Goal: Use online tool/utility: Utilize a website feature to perform a specific function

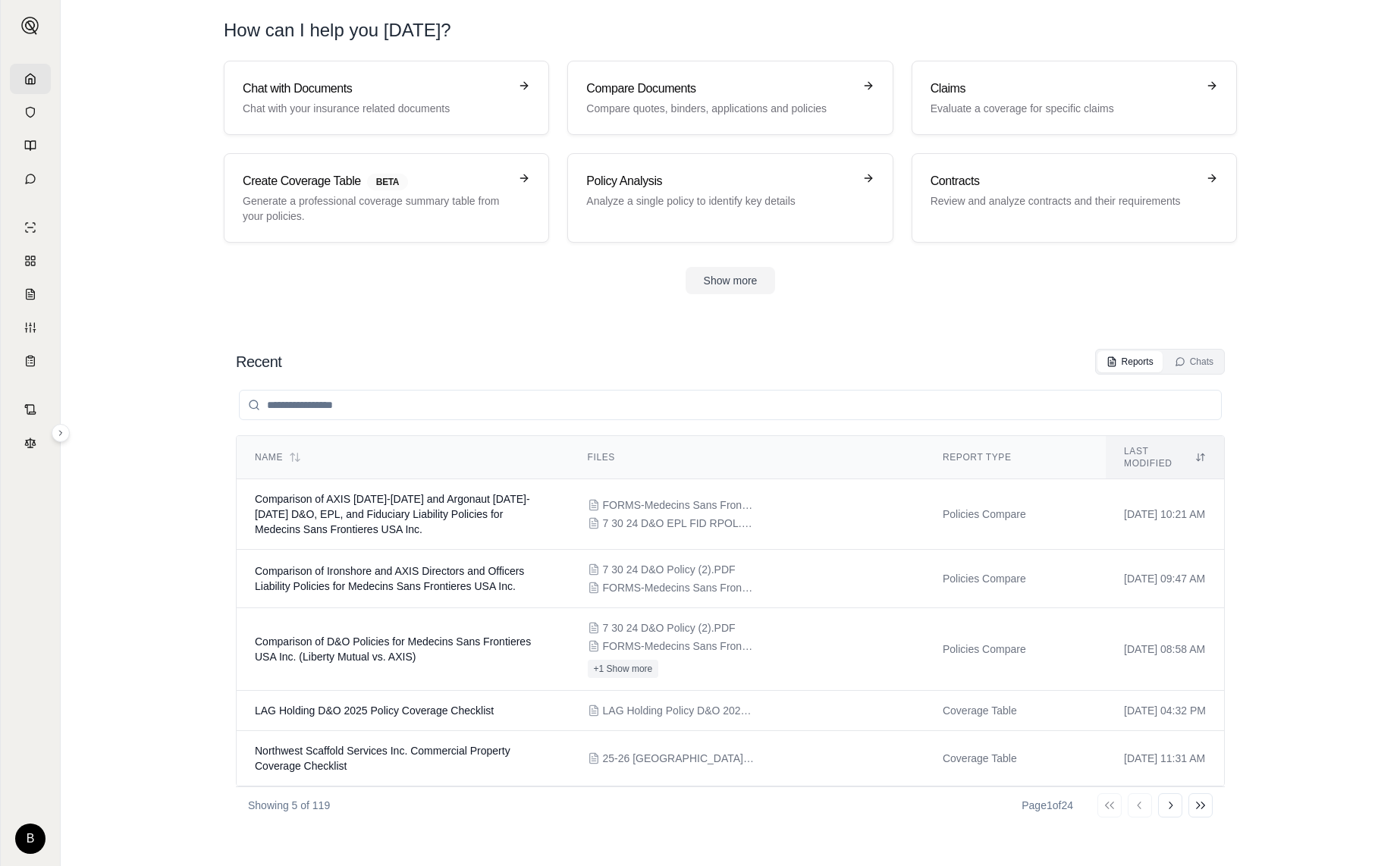
click at [24, 76] on icon at bounding box center [30, 79] width 13 height 13
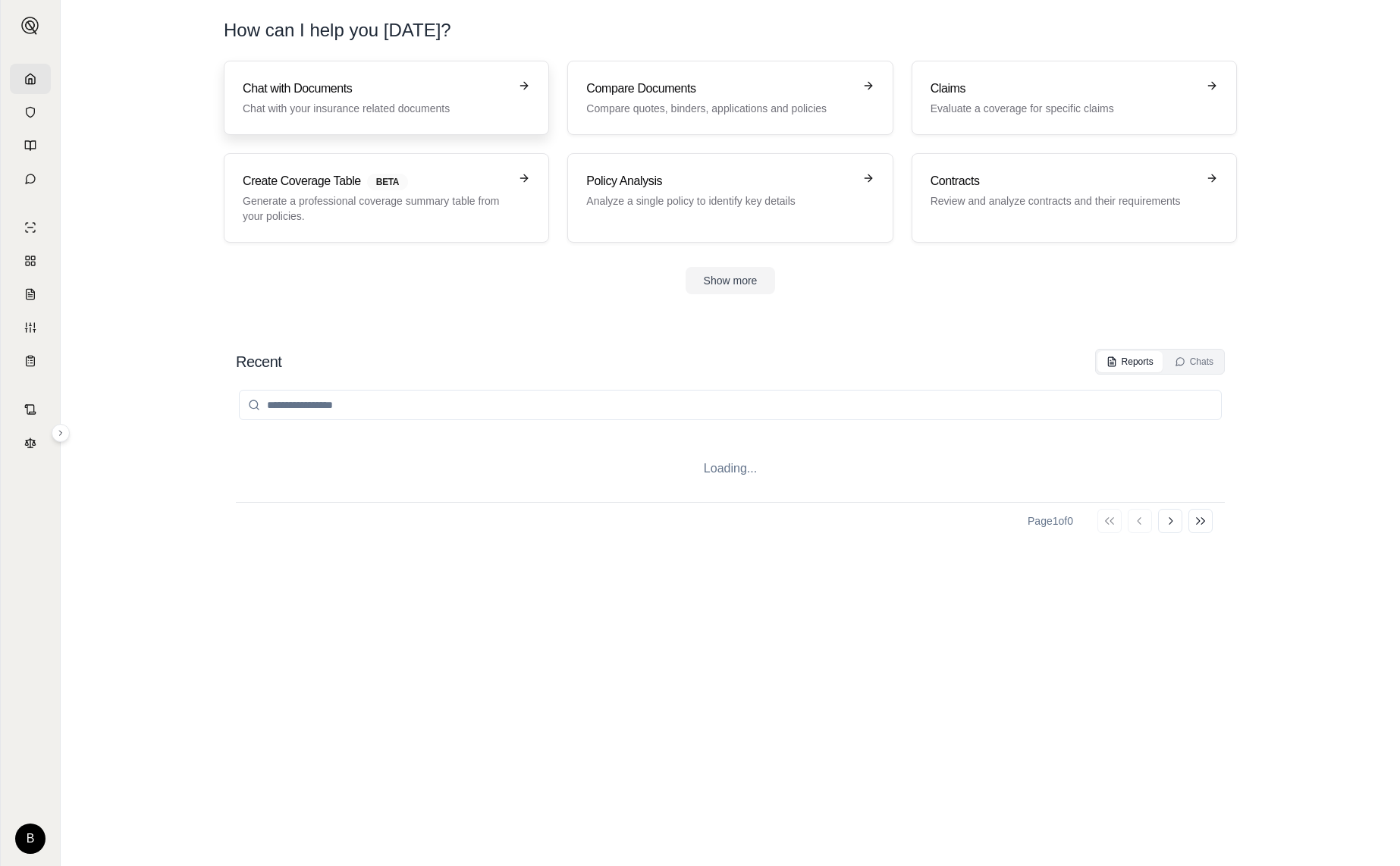
click at [319, 98] on div "Chat with Documents Chat with your insurance related documents" at bounding box center [375, 98] width 266 height 37
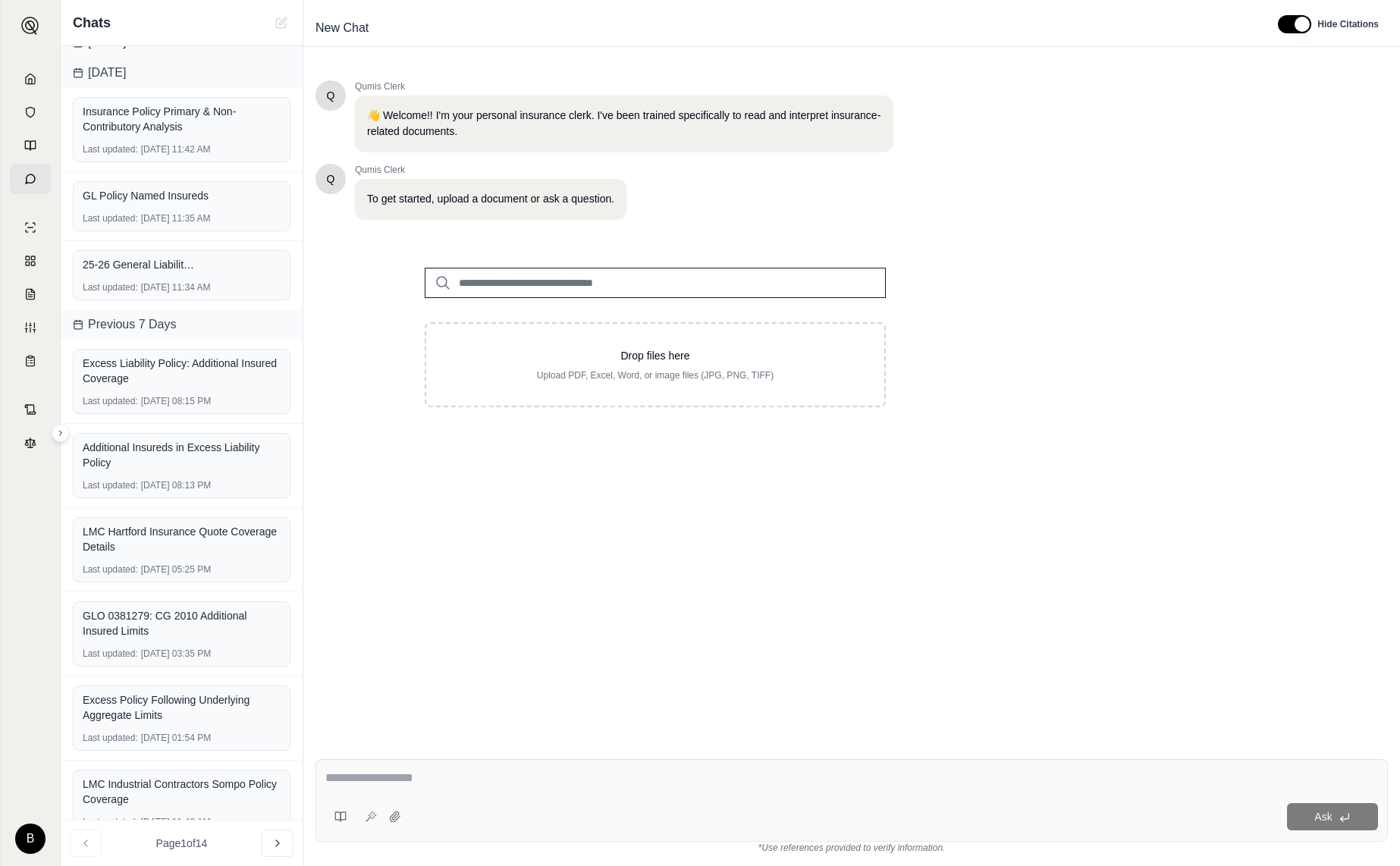
scroll to position [201, 0]
click at [202, 268] on div "25-26 General Liability Policy.PDF" at bounding box center [181, 263] width 198 height 15
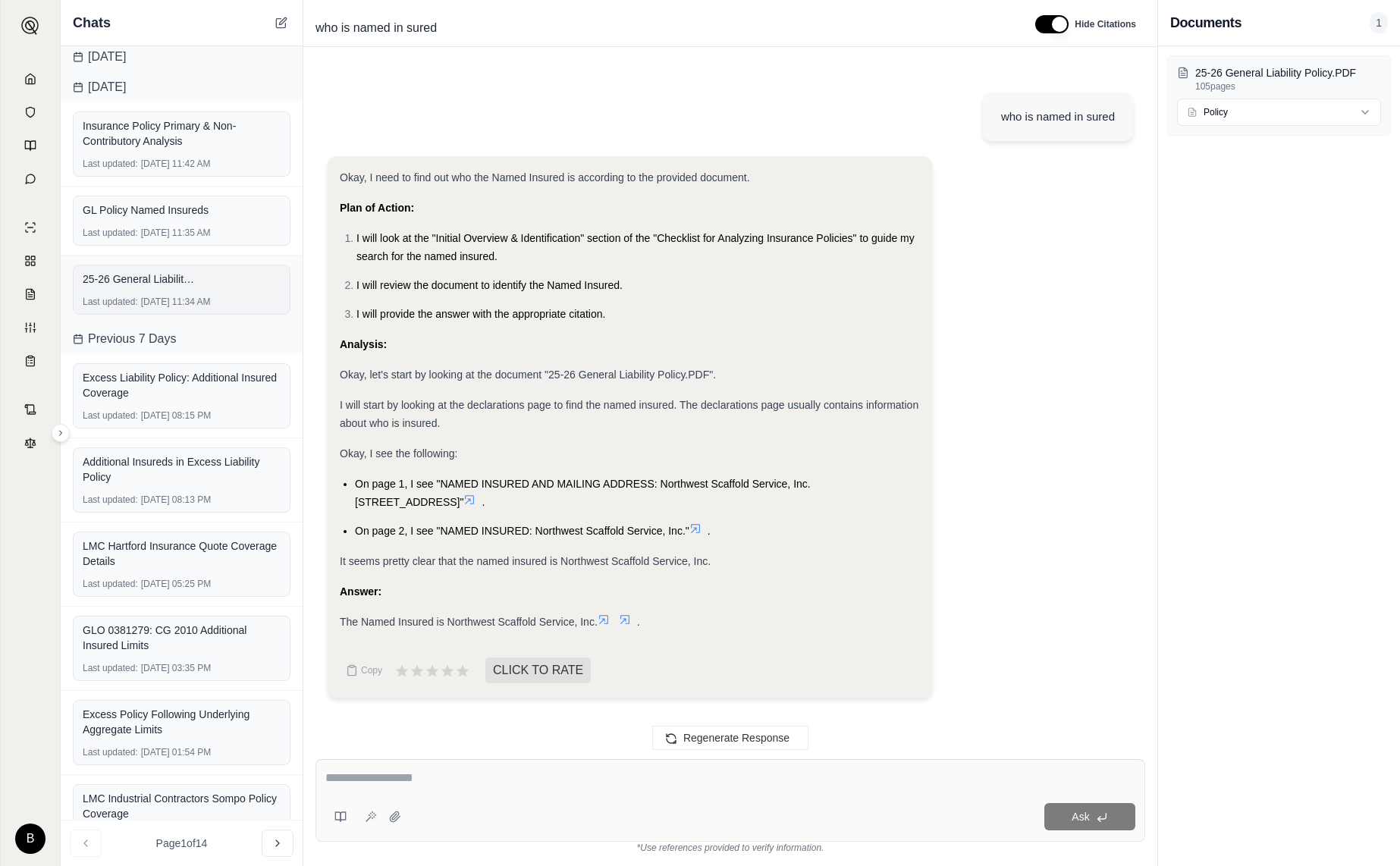
scroll to position [87, 0]
click at [212, 220] on div "GL Policy Named Insureds" at bounding box center [181, 211] width 198 height 21
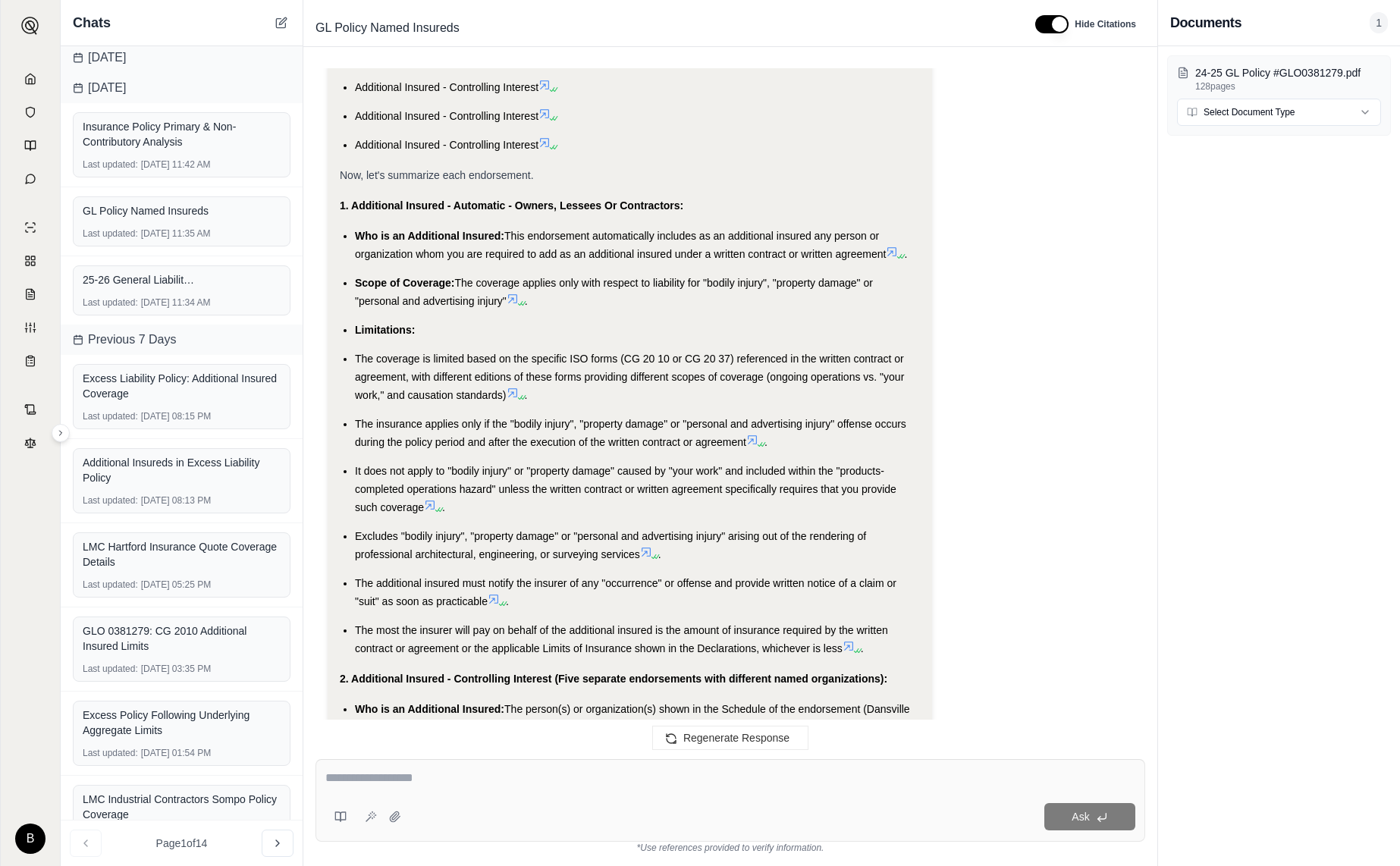
scroll to position [2306, 0]
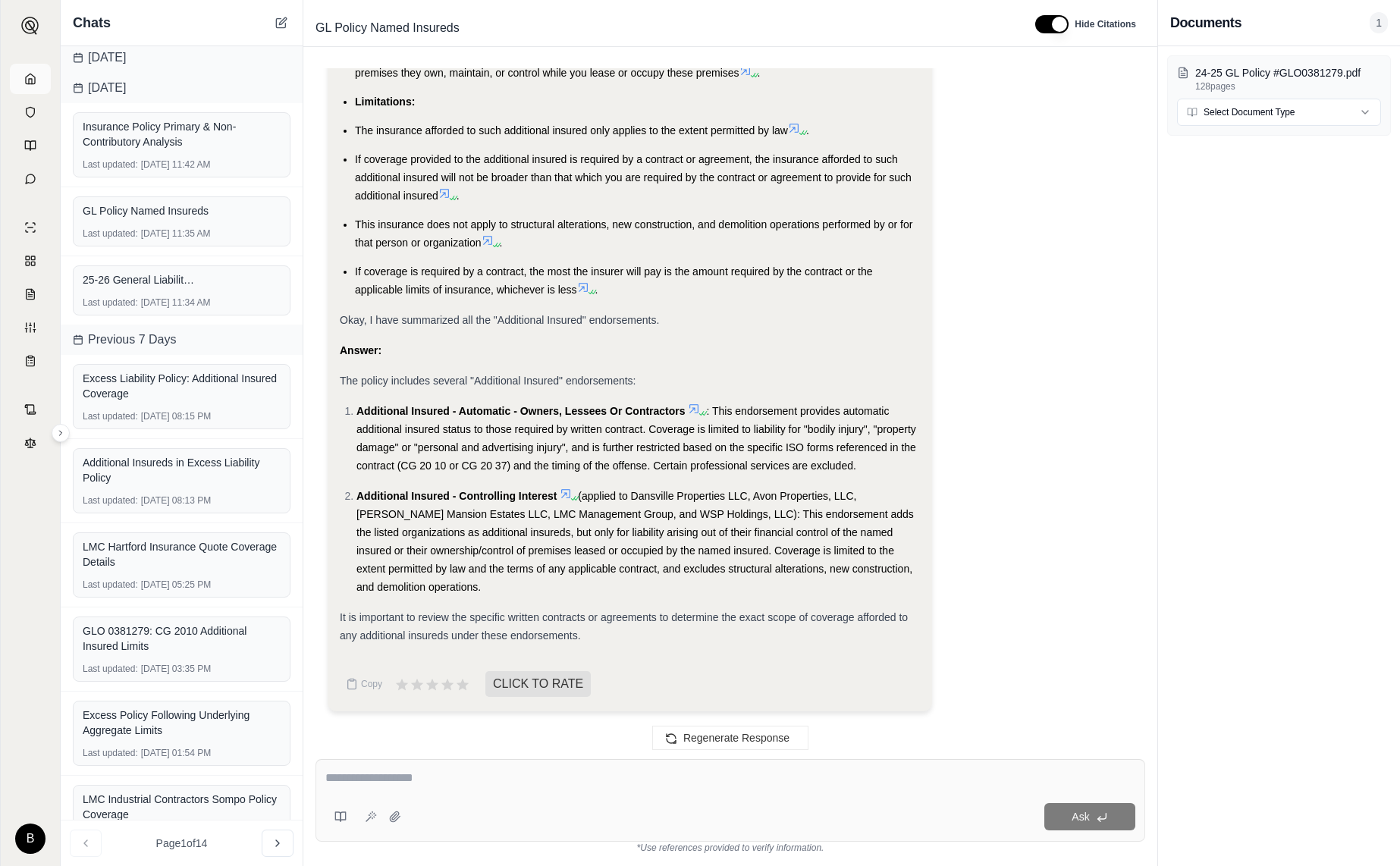
click at [29, 82] on polyline at bounding box center [30, 81] width 3 height 5
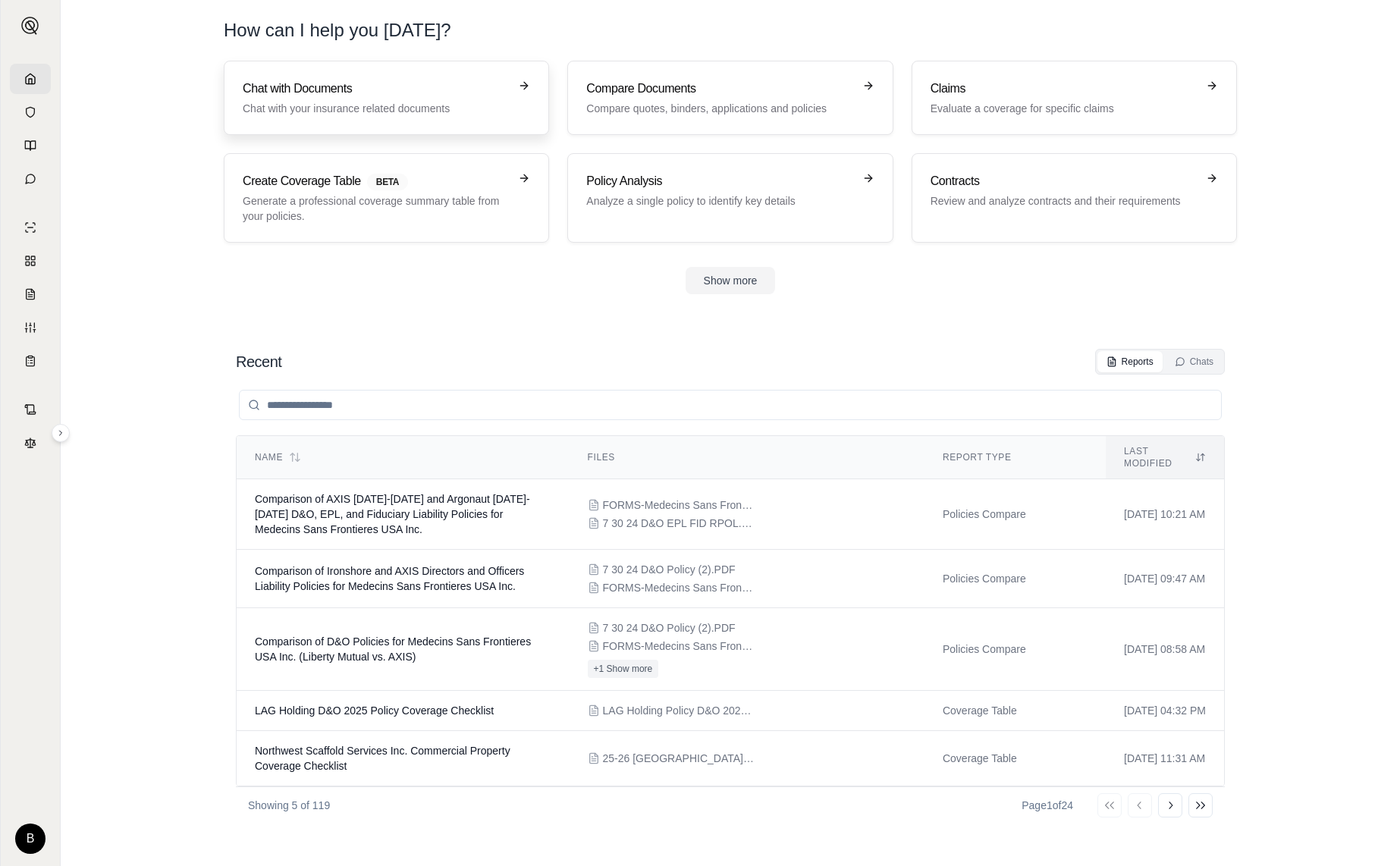
click at [314, 82] on h3 "Chat with Documents" at bounding box center [375, 89] width 266 height 18
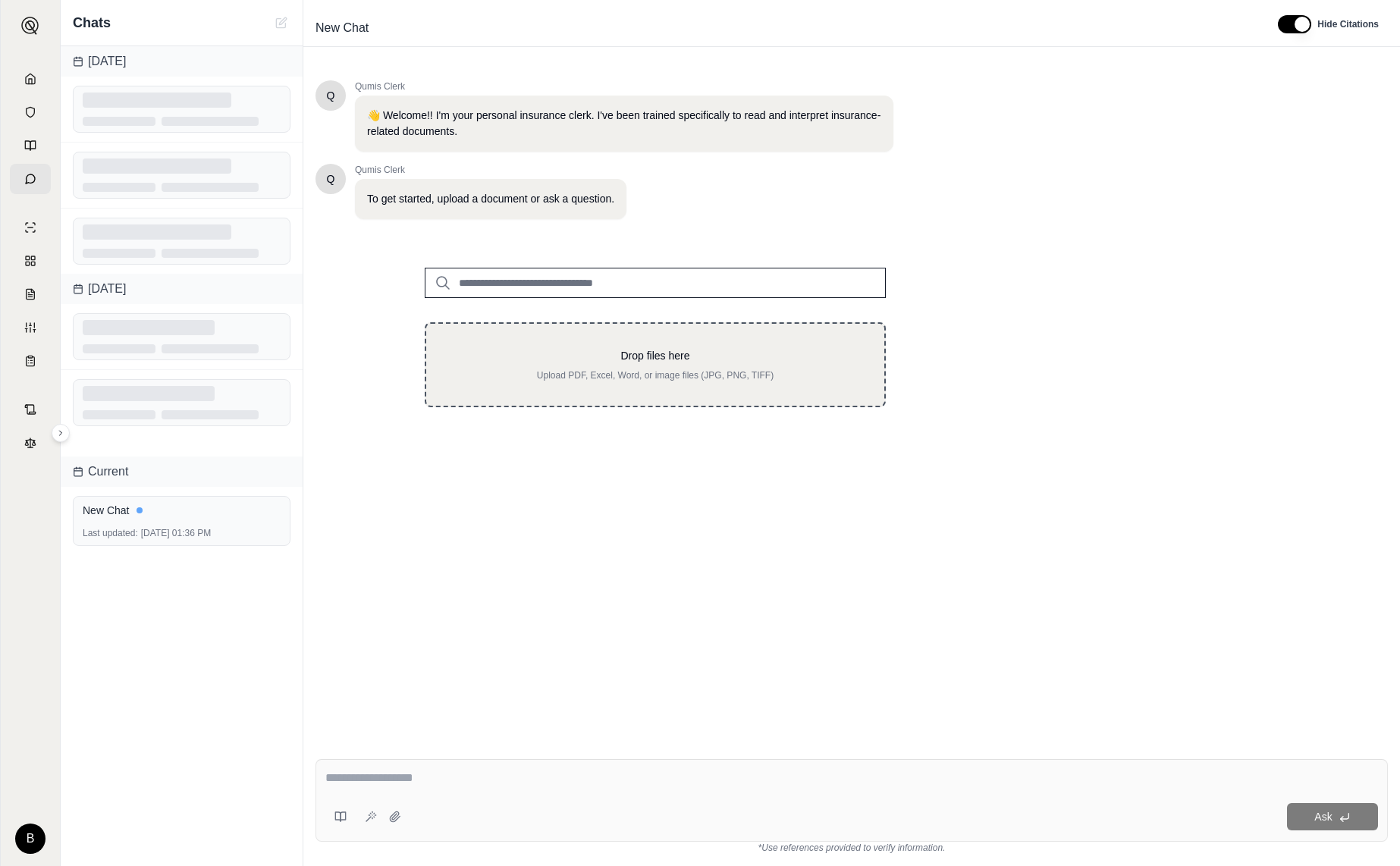
click at [773, 377] on p "Upload PDF, Excel, Word, or image files (JPG, PNG, TIFF)" at bounding box center [655, 376] width 410 height 13
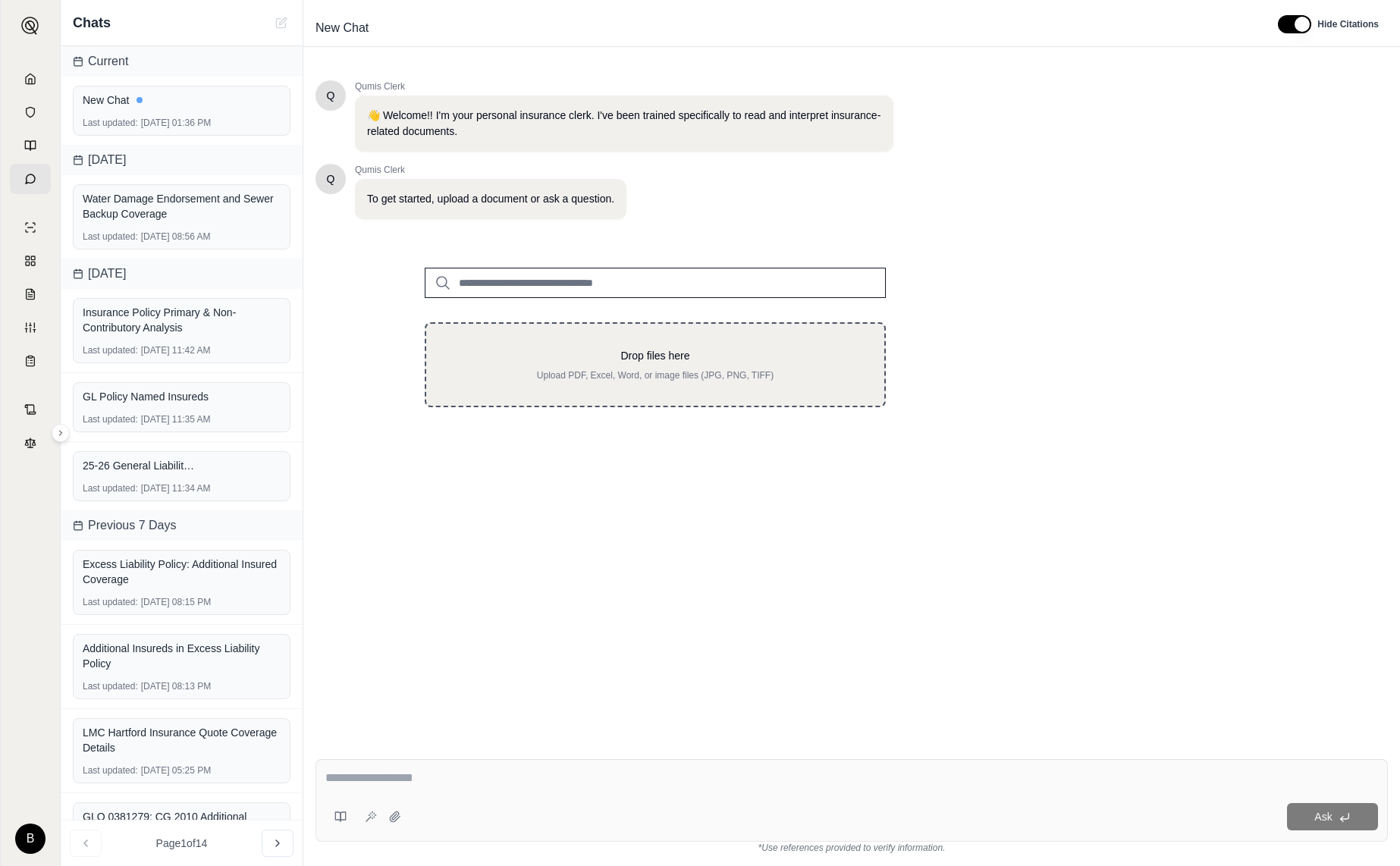
type input "**********"
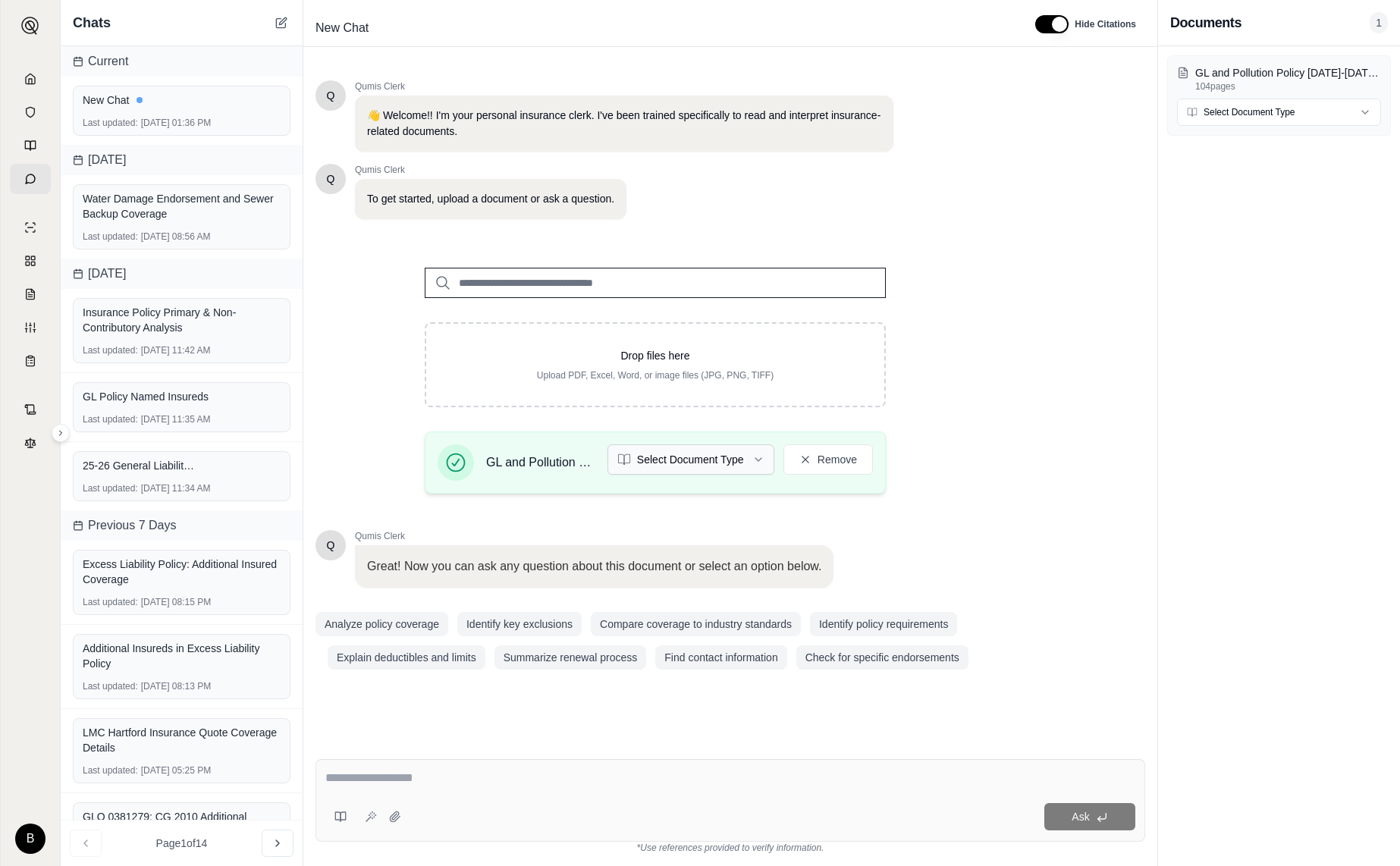
click at [759, 459] on html "B Chats Current New Chat Last updated: [DATE] 01:36 PM [DATE] Water Damage Endo…" at bounding box center [700, 433] width 1400 height 866
click at [614, 779] on textarea at bounding box center [730, 777] width 810 height 18
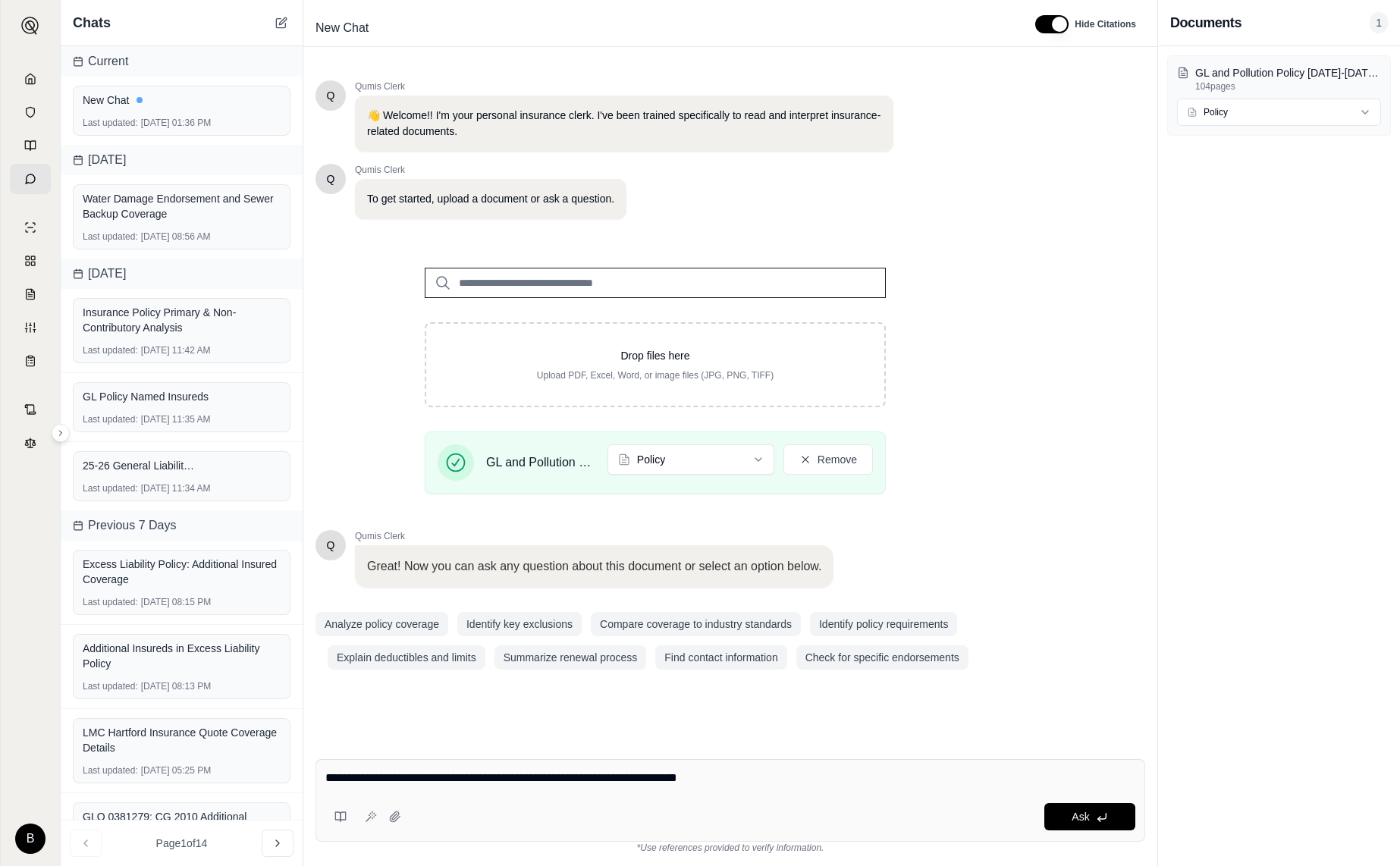
type textarea "**********"
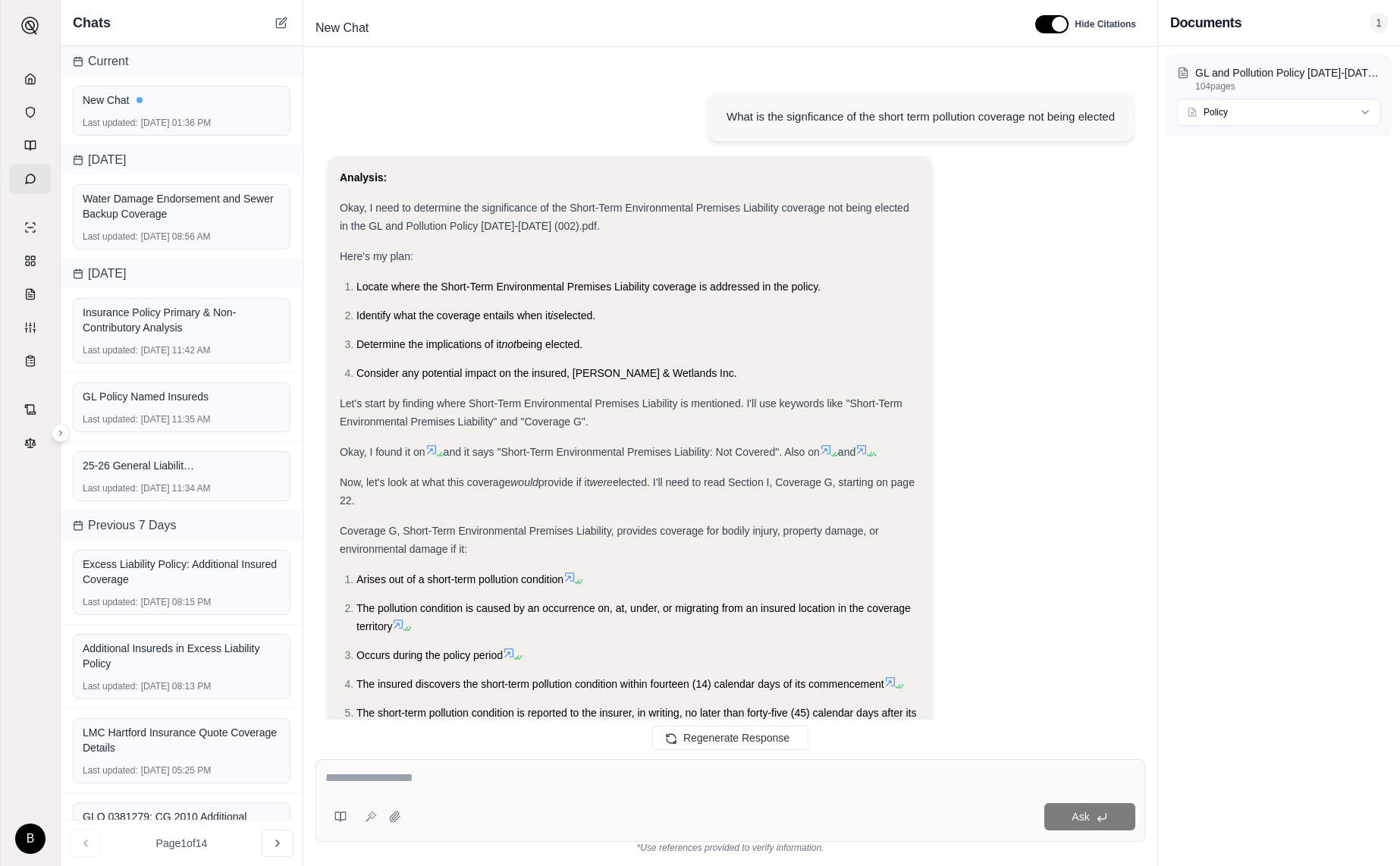
scroll to position [777, 0]
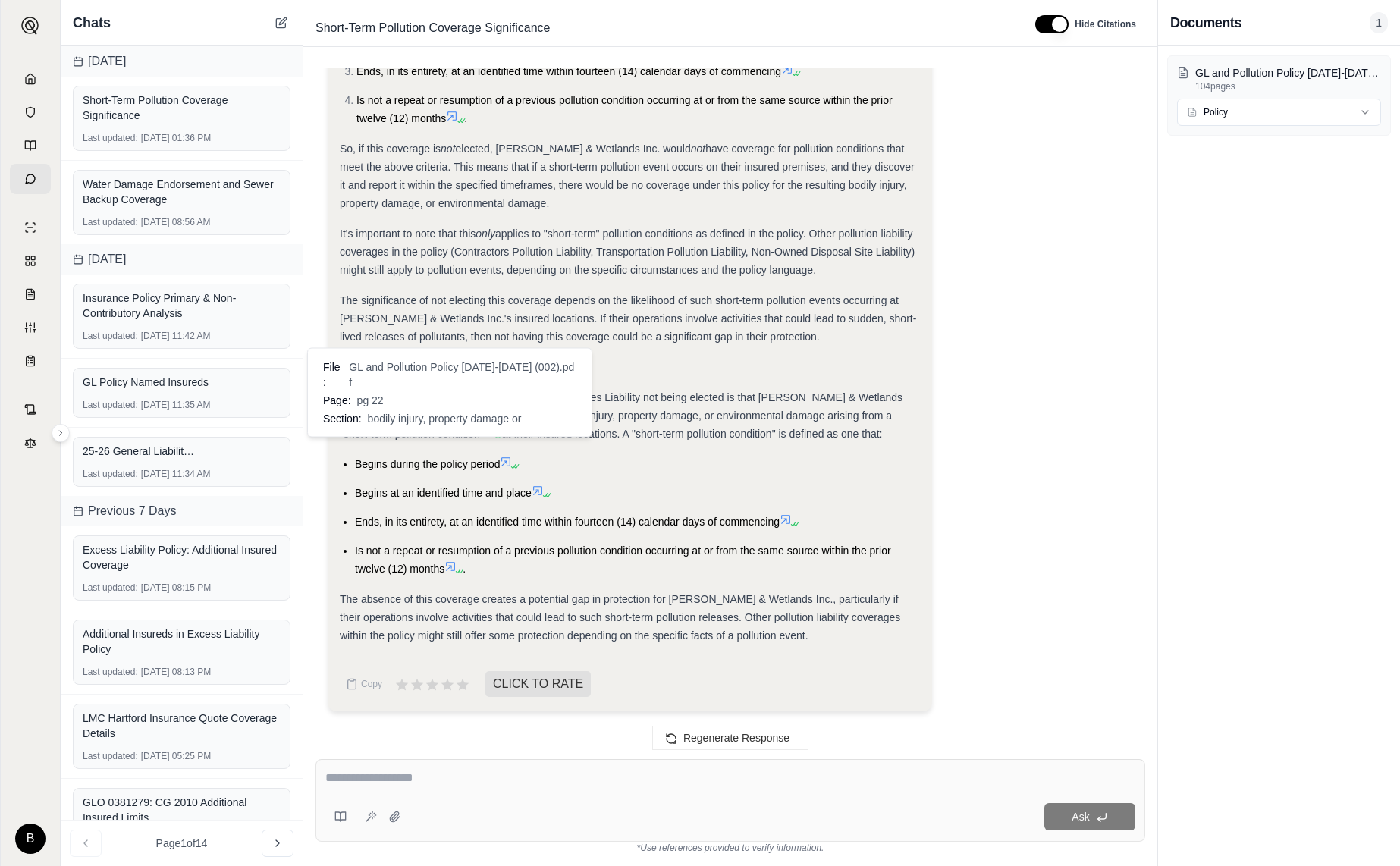
click at [485, 429] on icon at bounding box center [490, 431] width 9 height 9
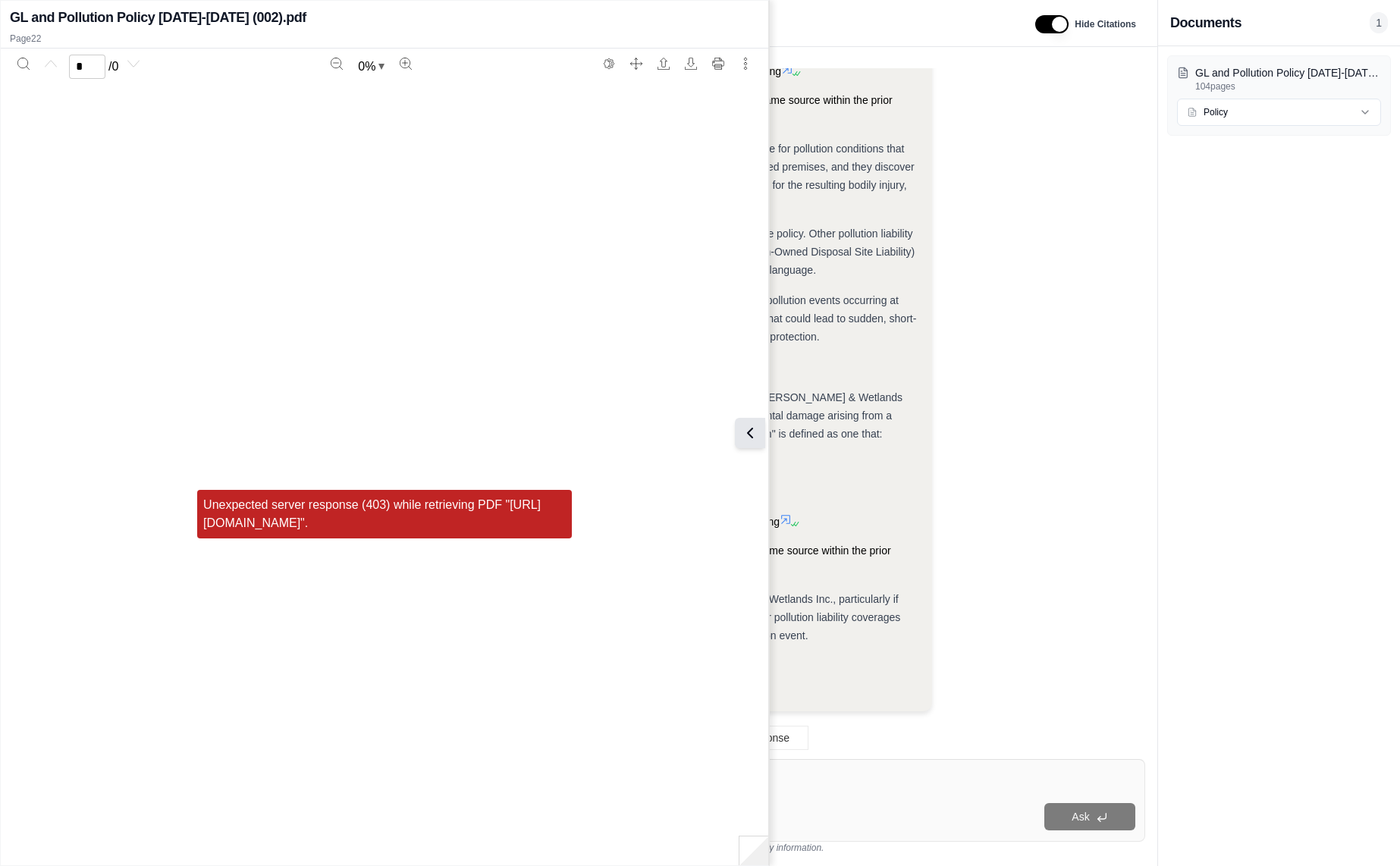
click at [761, 431] on button at bounding box center [750, 433] width 30 height 30
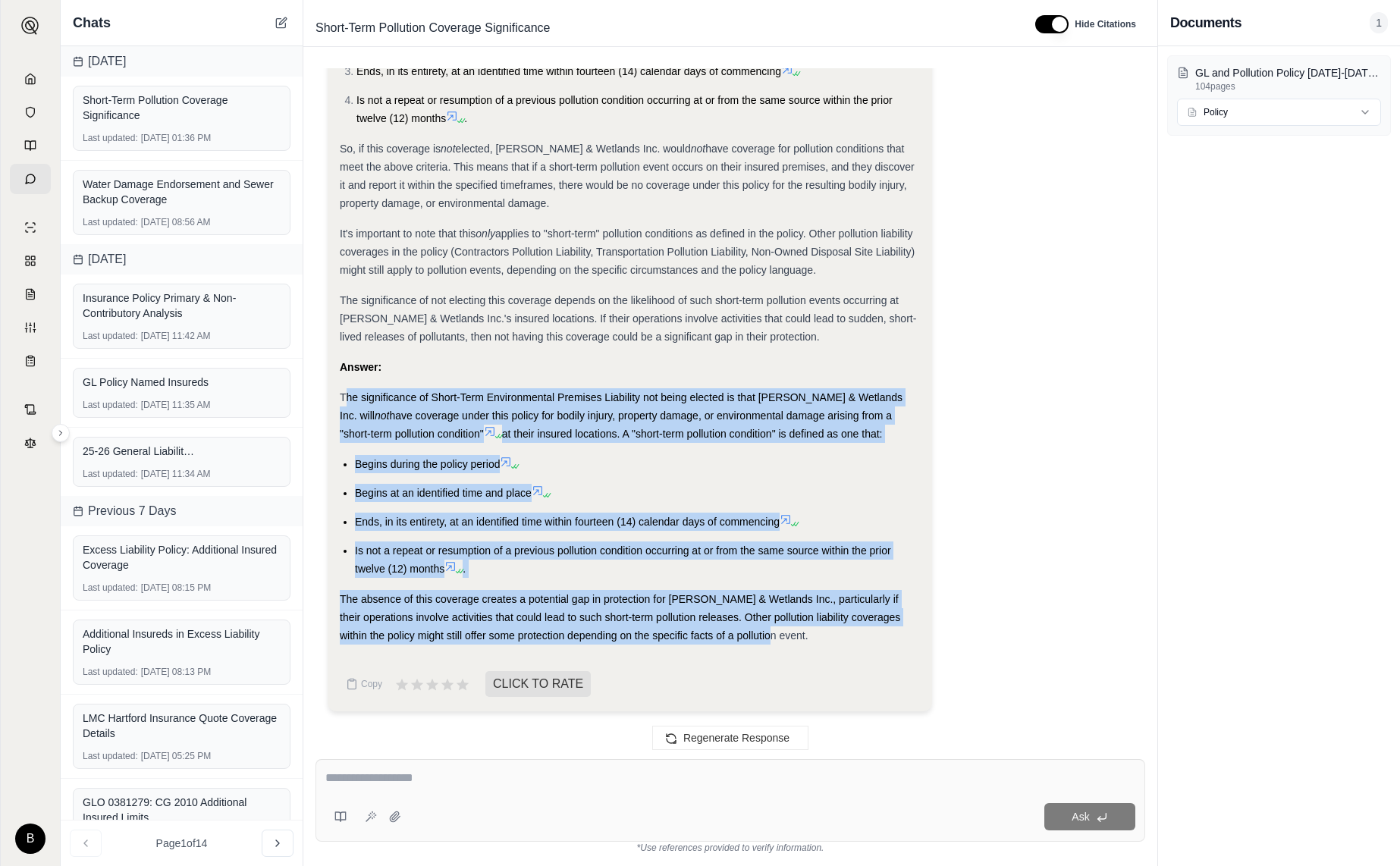
drag, startPoint x: 343, startPoint y: 397, endPoint x: 788, endPoint y: 658, distance: 515.9
click at [788, 658] on div "Analysis: Okay, I need to determine the significance of the Short-Term Environm…" at bounding box center [630, 45] width 580 height 1309
copy div "he significance of Short-Term Environmental Premises Liability not being electe…"
click at [37, 77] on link at bounding box center [30, 79] width 41 height 30
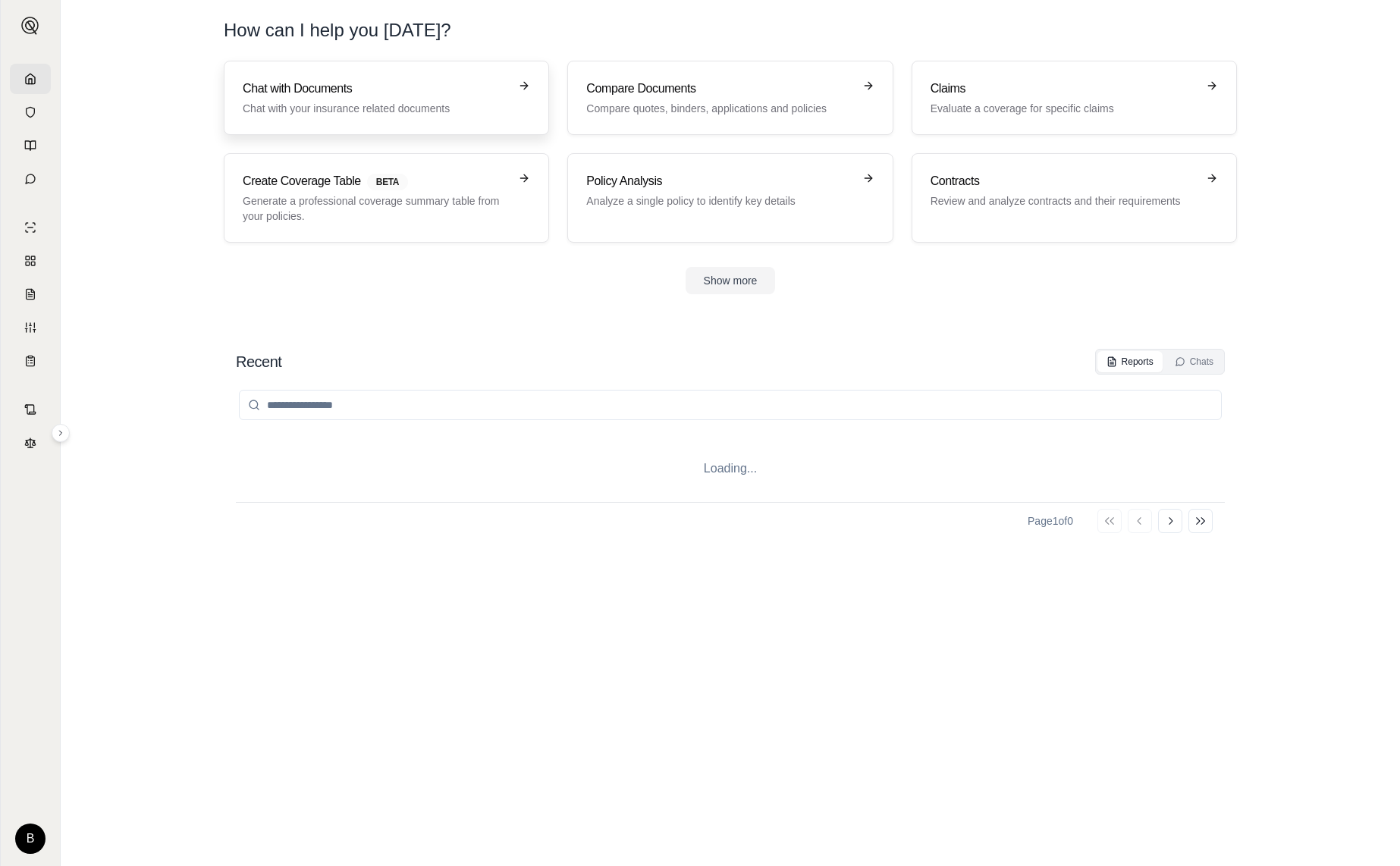
click at [290, 98] on div "Chat with Documents Chat with your insurance related documents" at bounding box center [375, 98] width 266 height 37
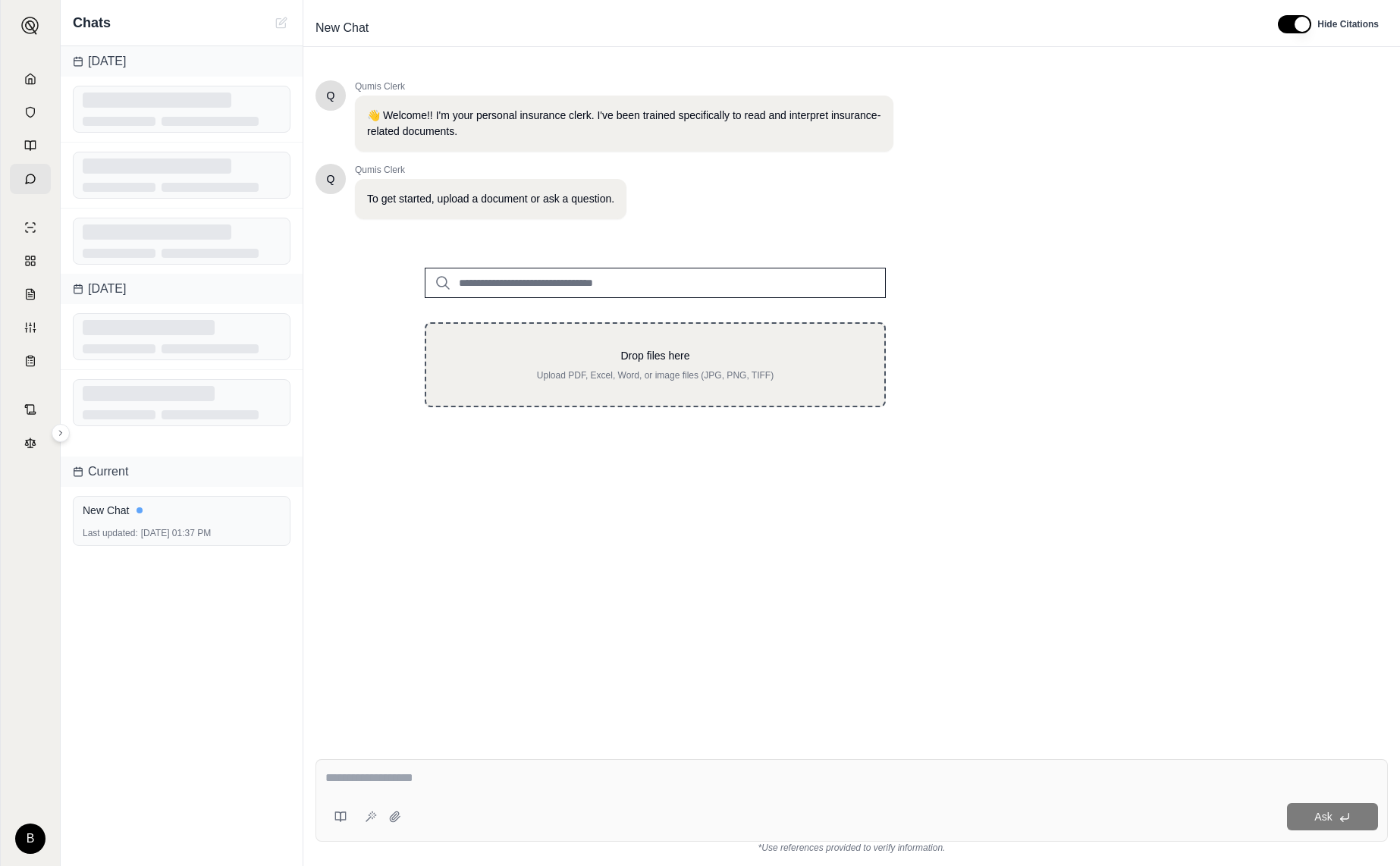
click at [593, 375] on p "Upload PDF, Excel, Word, or image files (JPG, PNG, TIFF)" at bounding box center [655, 376] width 410 height 13
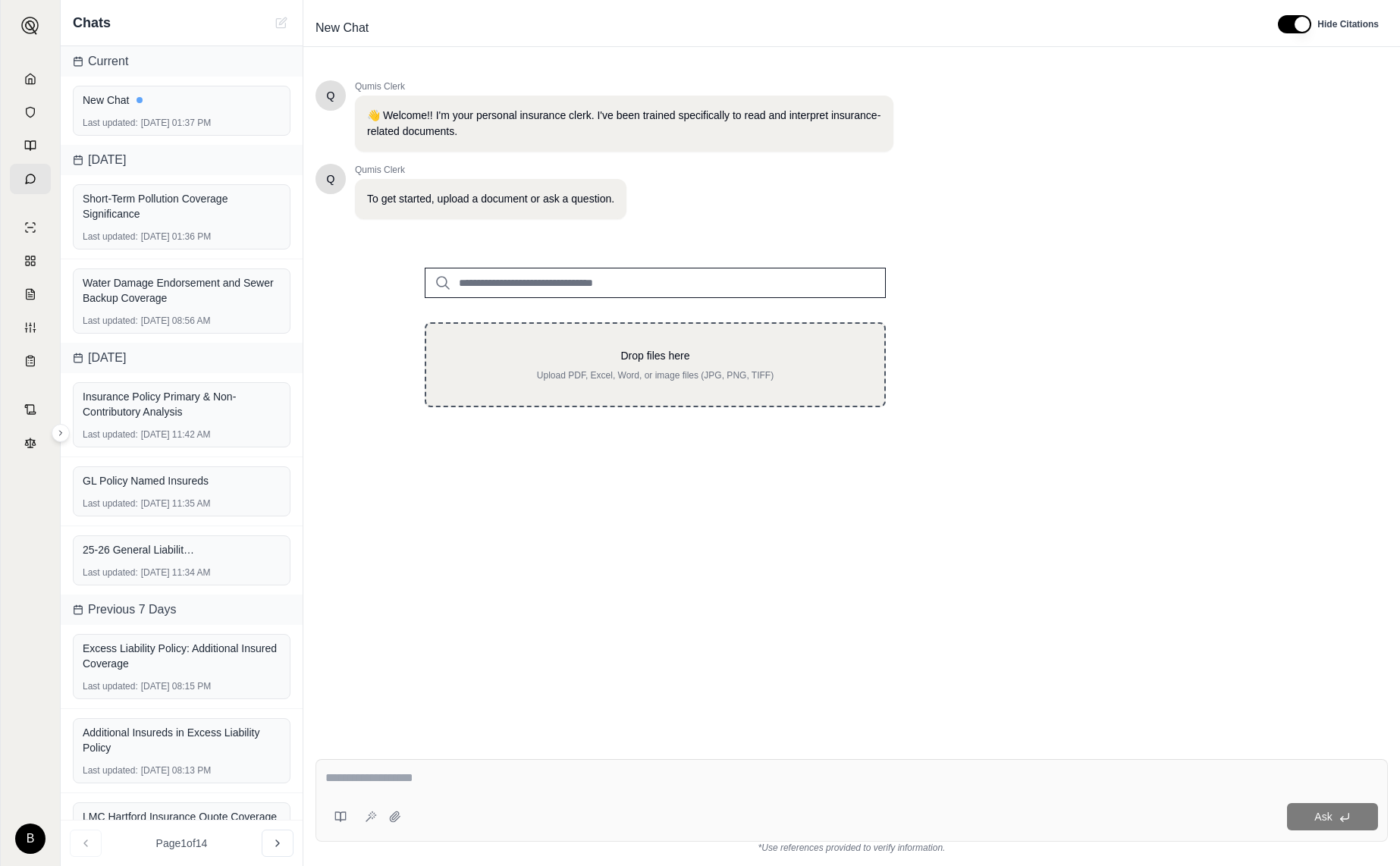
type input "**********"
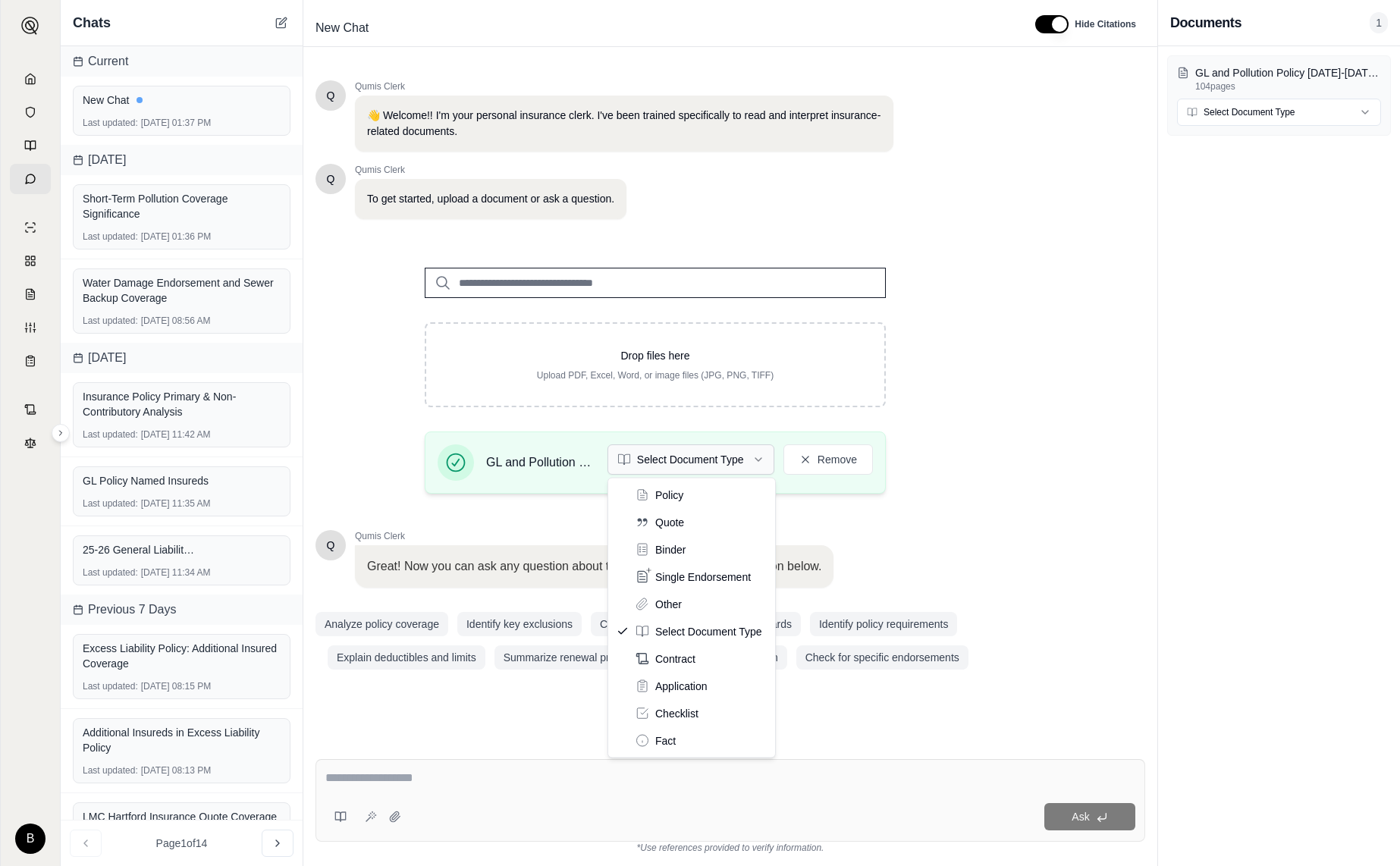
click at [758, 459] on html "B Chats Current New Chat Last updated: [DATE] 01:37 PM [DATE] Short-Term Pollut…" at bounding box center [700, 433] width 1400 height 866
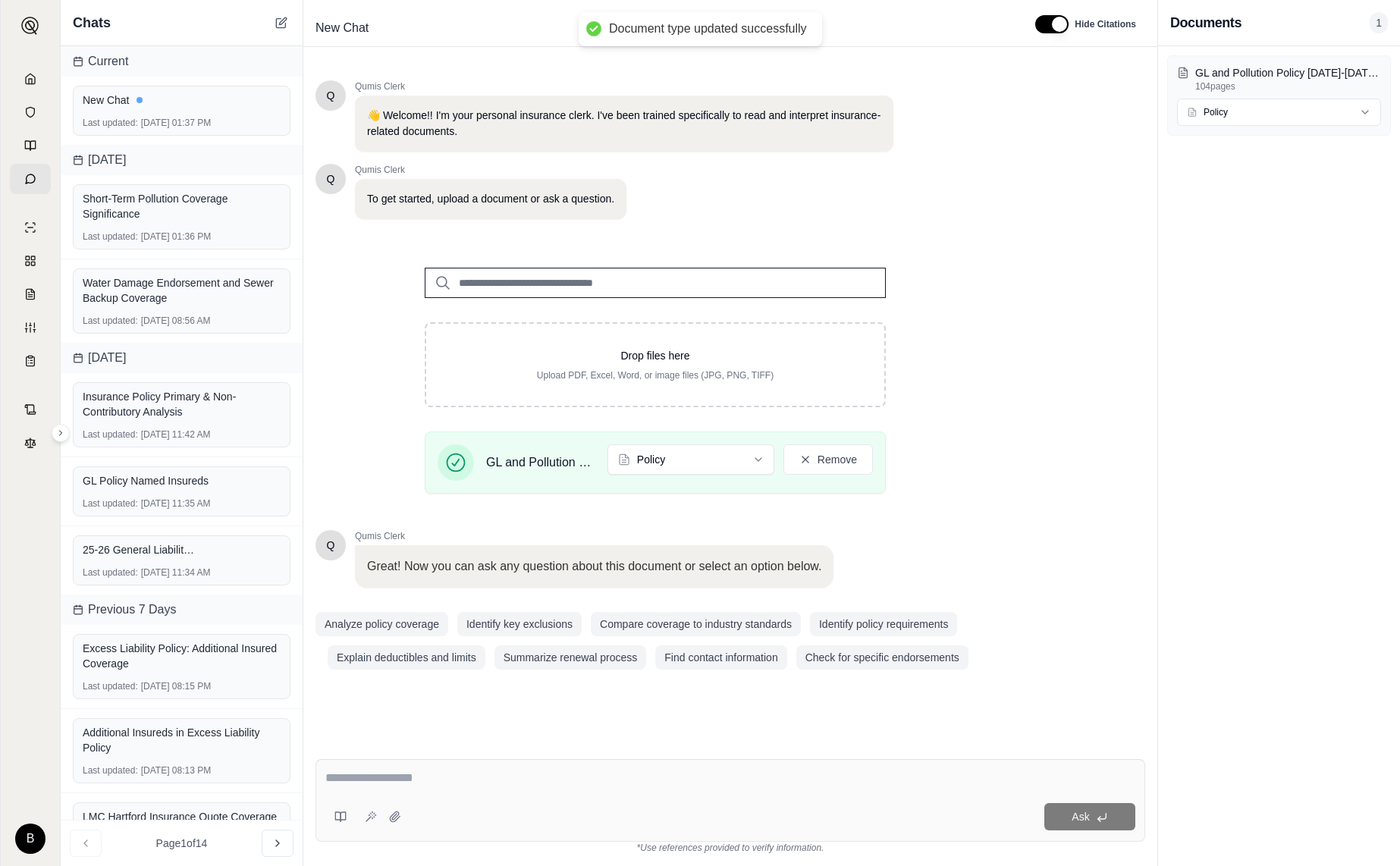
drag, startPoint x: 449, startPoint y: 780, endPoint x: 436, endPoint y: 782, distance: 13.2
click at [448, 779] on textarea at bounding box center [730, 777] width 810 height 18
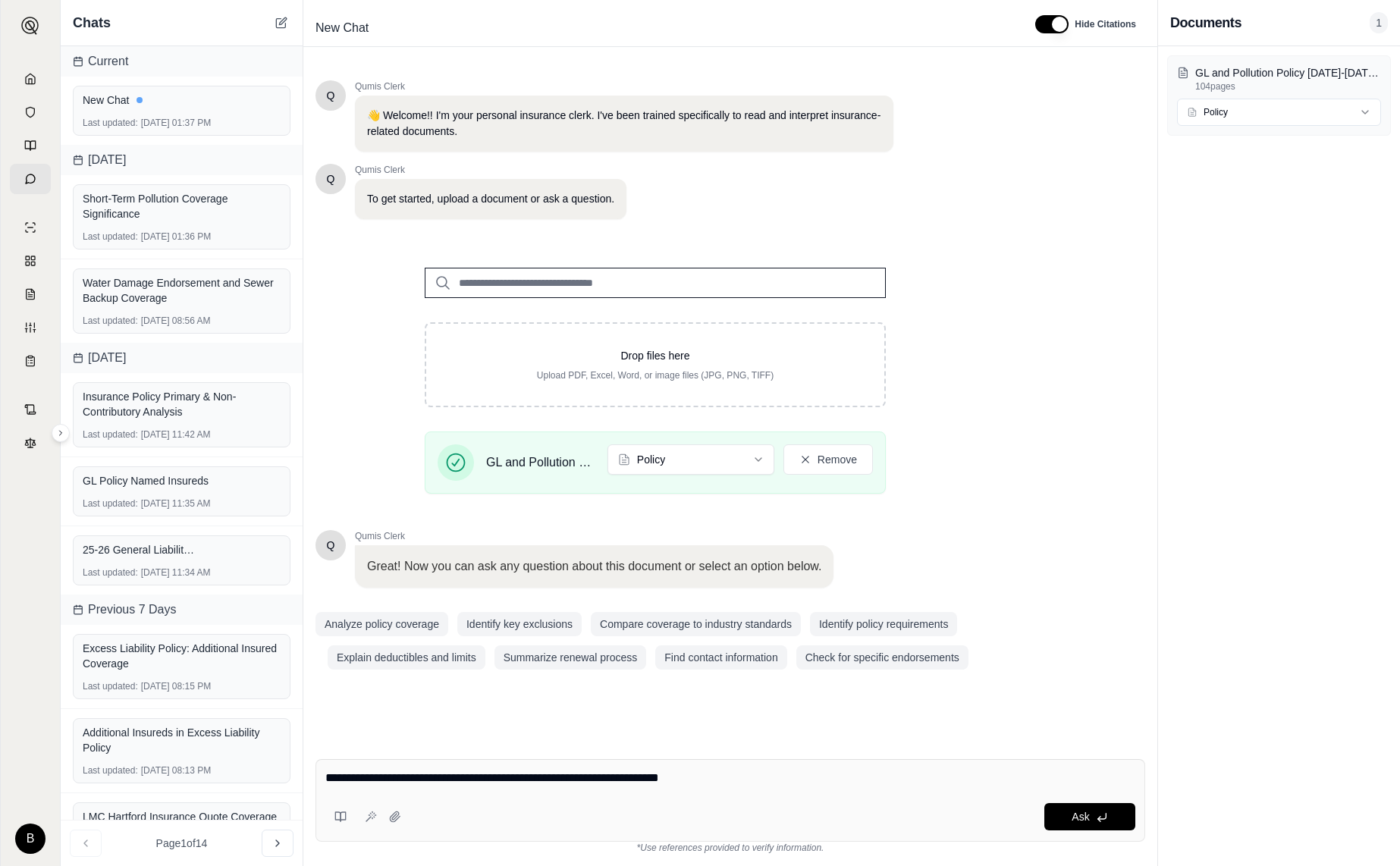
type textarea "**********"
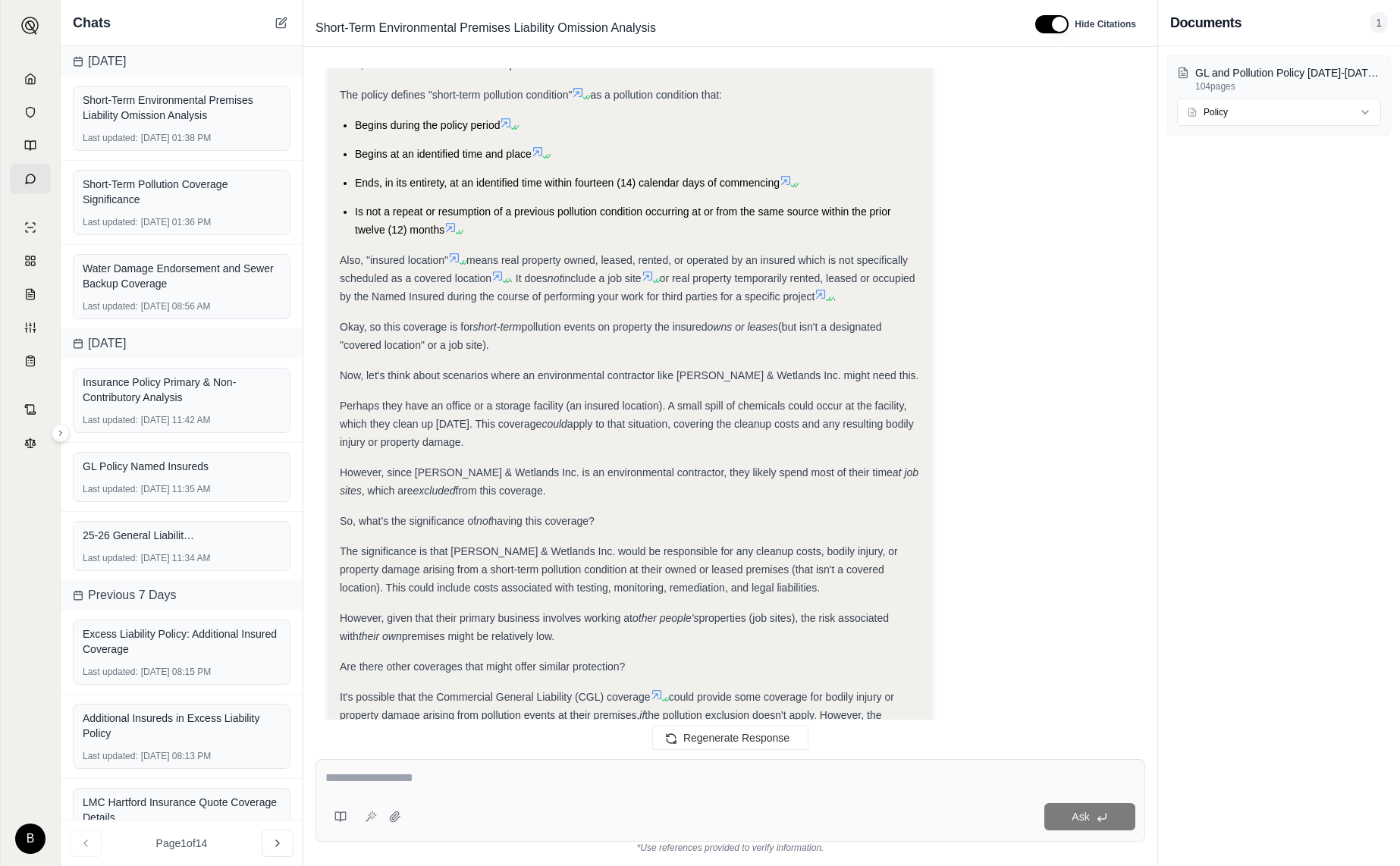
scroll to position [797, 0]
click at [456, 228] on icon at bounding box center [458, 233] width 9 height 9
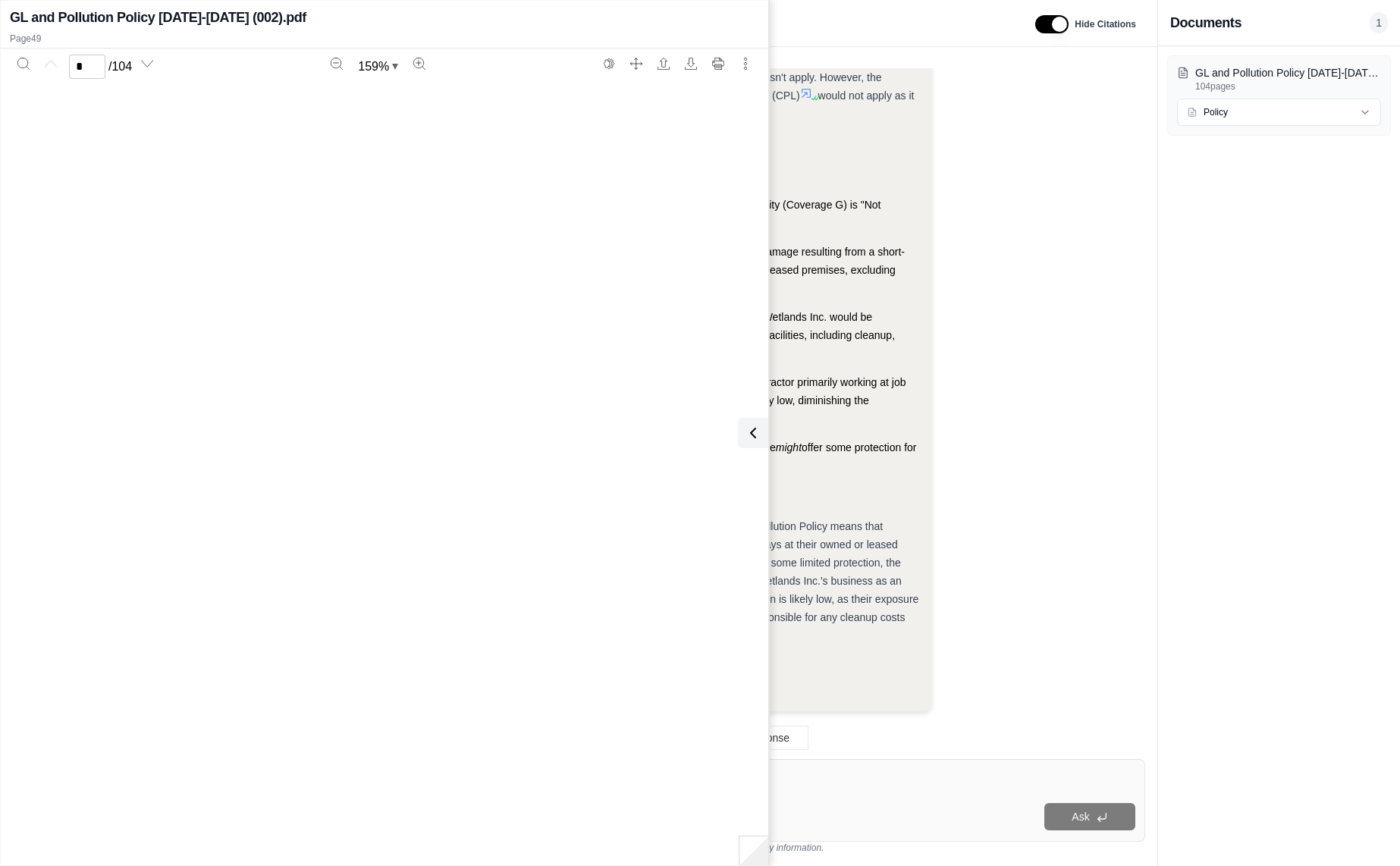
scroll to position [45724, 0]
type input "**"
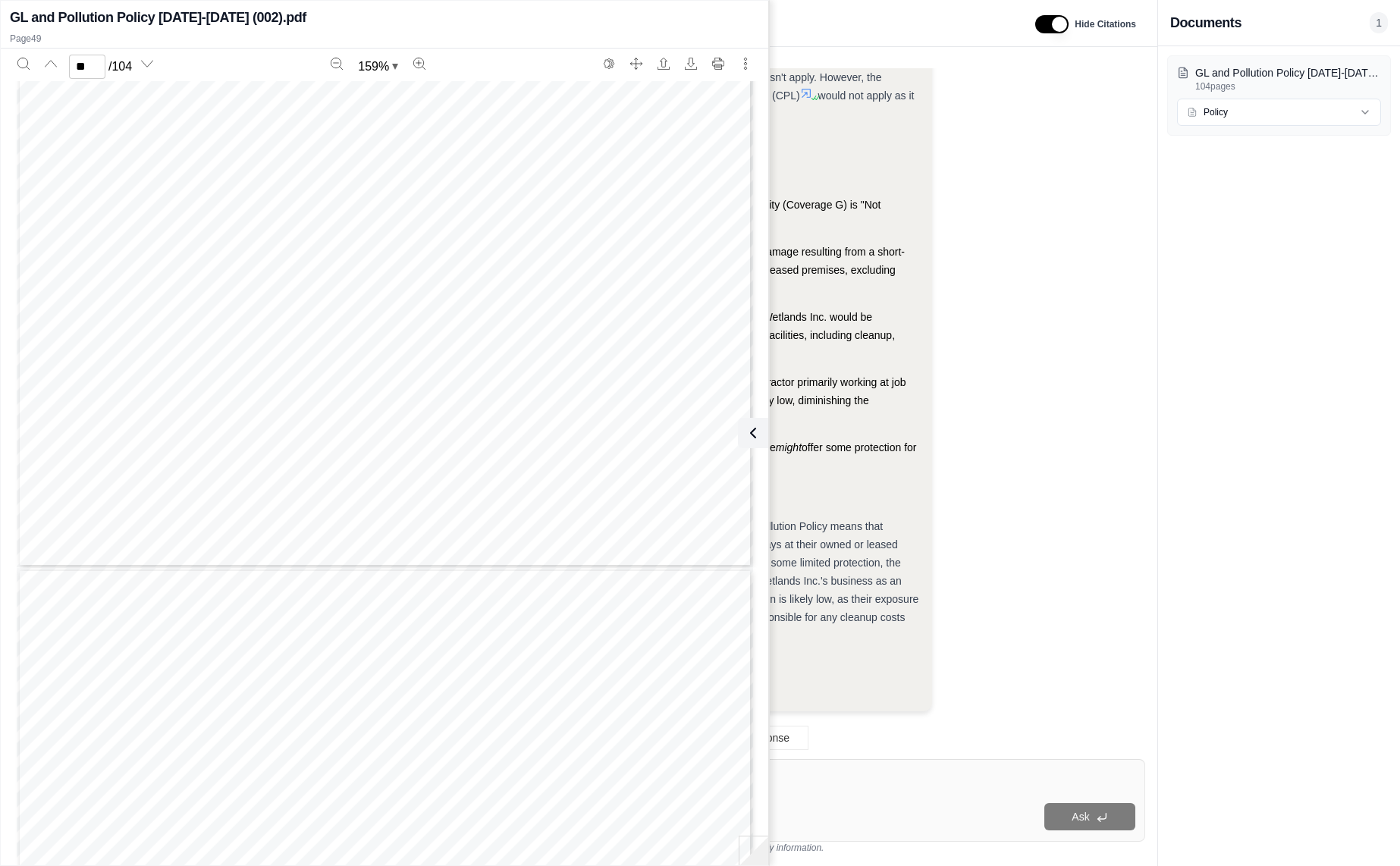
scroll to position [46199, 0]
click at [815, 590] on div "The omission of Short-Term Environmental Premises Liability coverage from the G…" at bounding box center [630, 581] width 580 height 127
click at [756, 426] on icon at bounding box center [750, 433] width 18 height 18
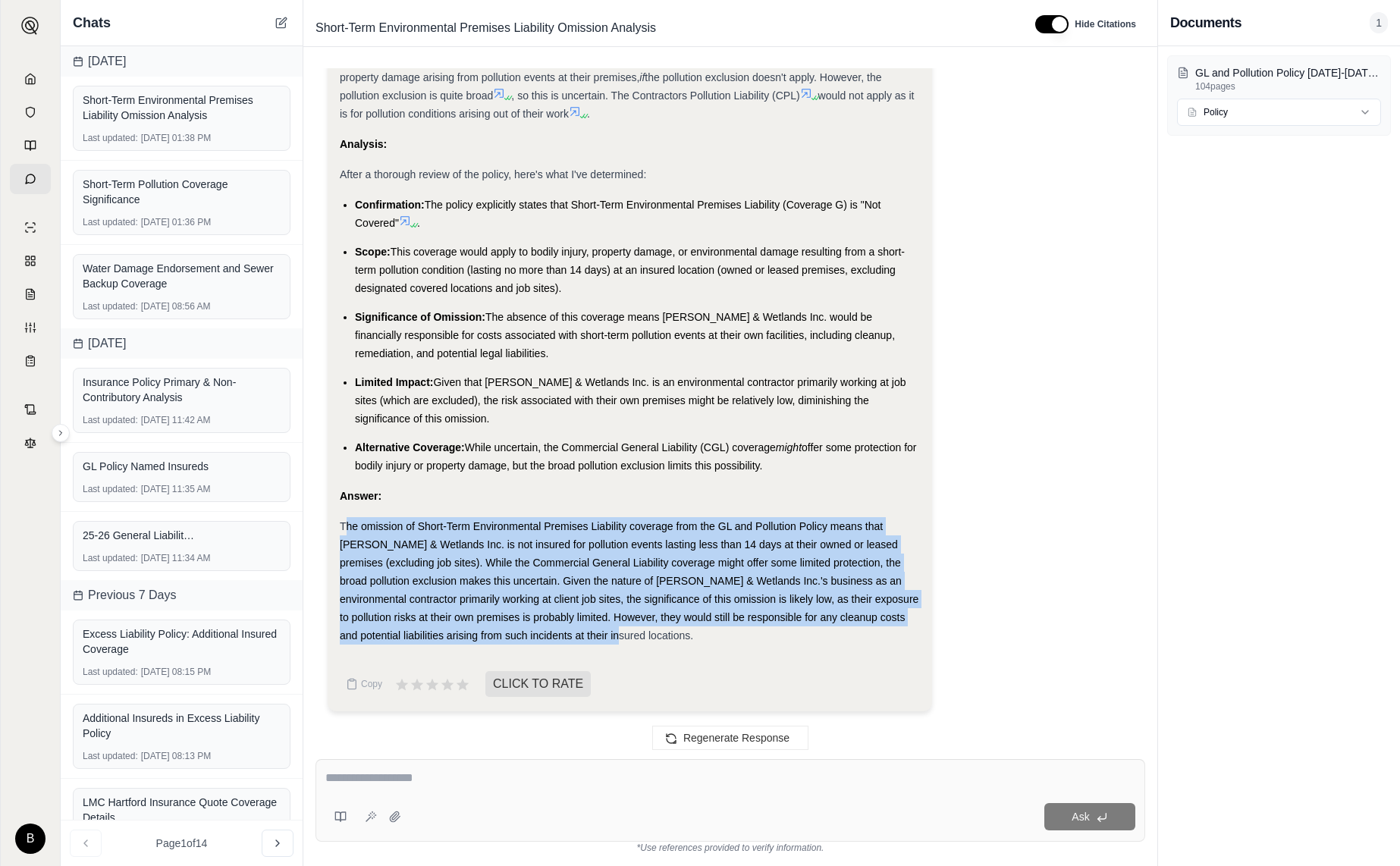
drag, startPoint x: 352, startPoint y: 526, endPoint x: 691, endPoint y: 634, distance: 355.8
click at [691, 634] on div "The omission of Short-Term Environmental Premises Liability coverage from the G…" at bounding box center [630, 581] width 580 height 127
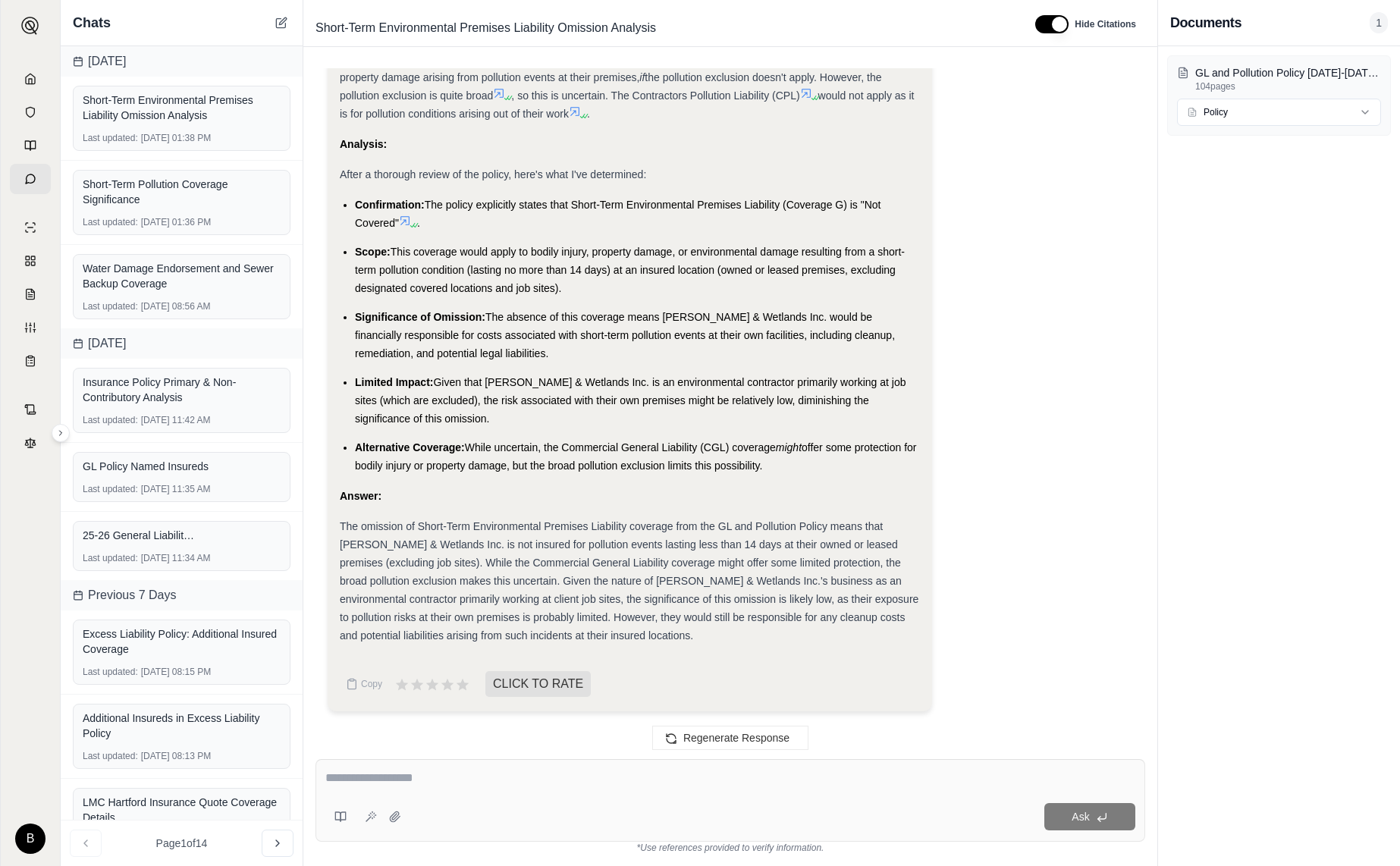
drag, startPoint x: 561, startPoint y: 630, endPoint x: 337, endPoint y: 522, distance: 248.7
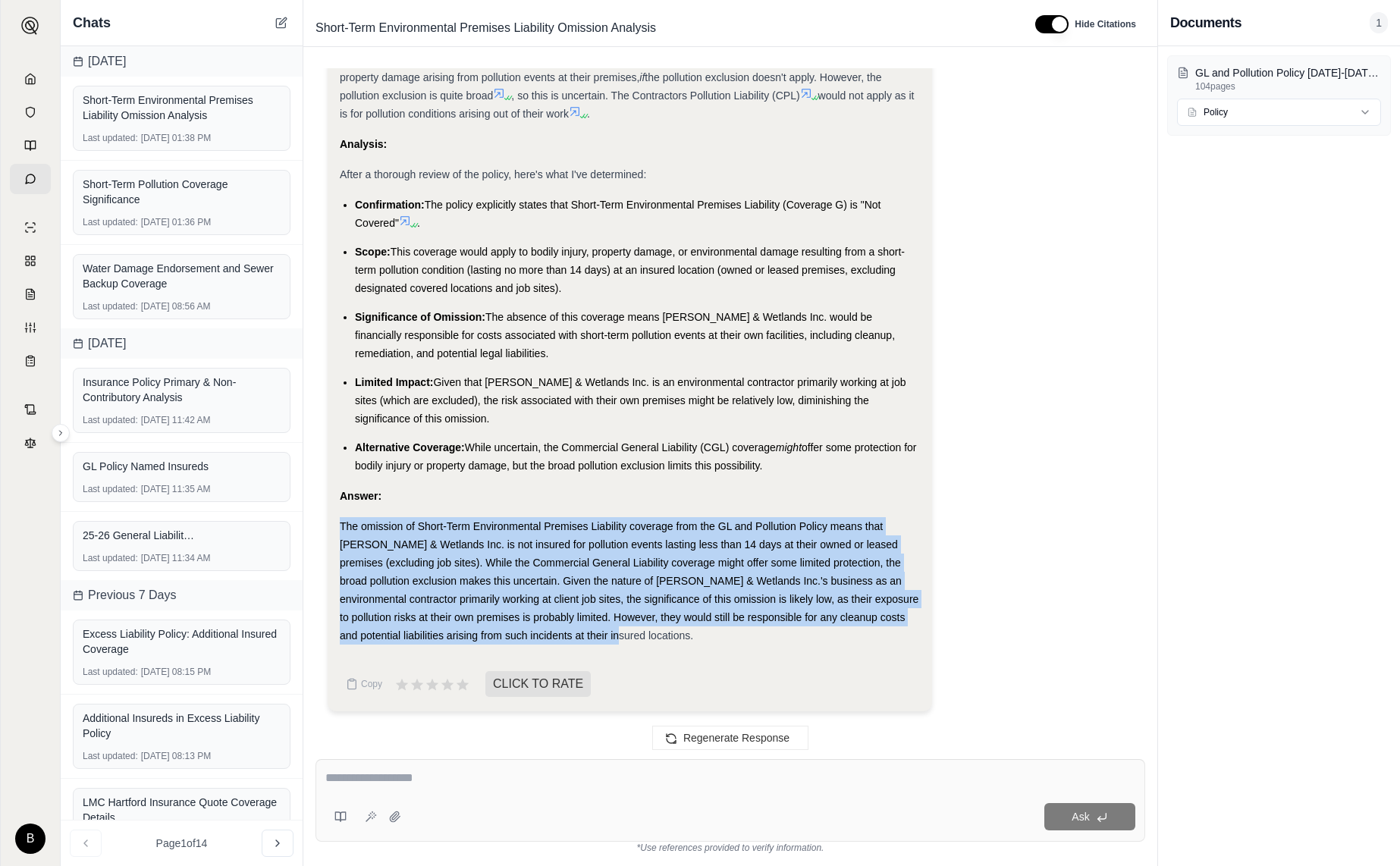
drag, startPoint x: 340, startPoint y: 522, endPoint x: 607, endPoint y: 640, distance: 291.9
click at [607, 640] on div "The omission of Short-Term Environmental Premises Liability coverage from the G…" at bounding box center [630, 581] width 580 height 127
copy span "The omission of Short-Term Environmental Premises Liability coverage from the G…"
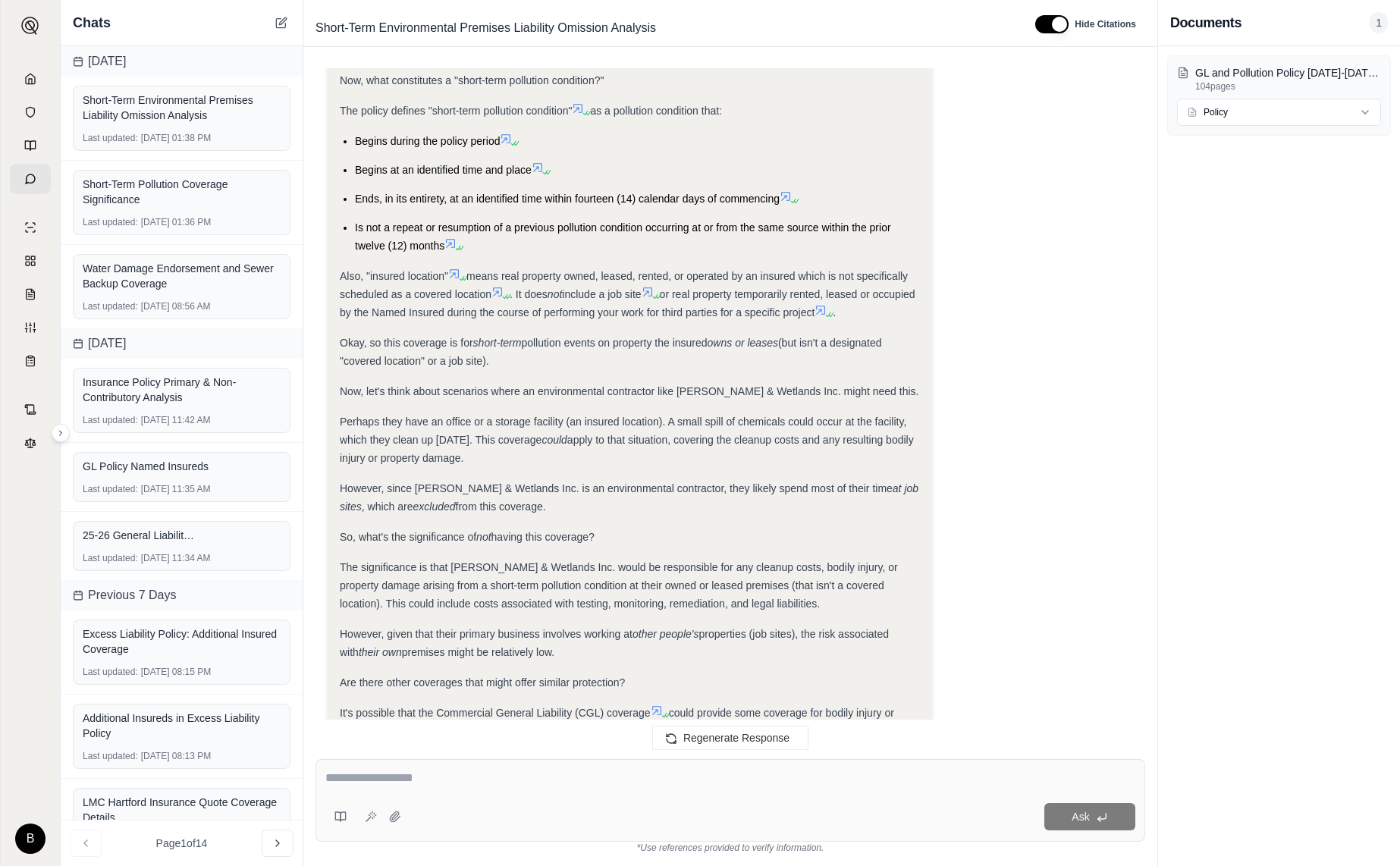
scroll to position [780, 0]
click at [455, 242] on icon at bounding box center [451, 246] width 13 height 13
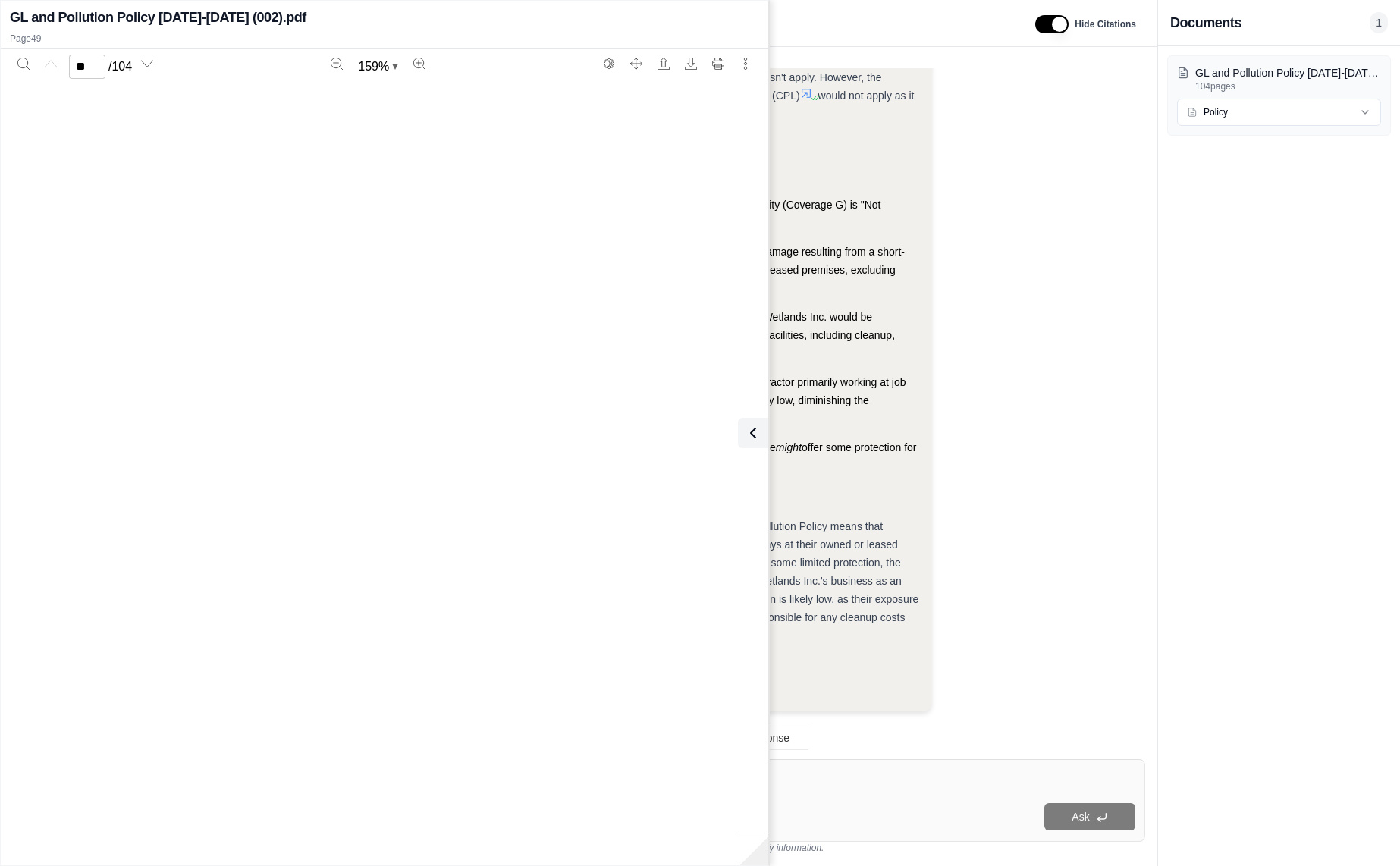
scroll to position [45724, 0]
type input "**"
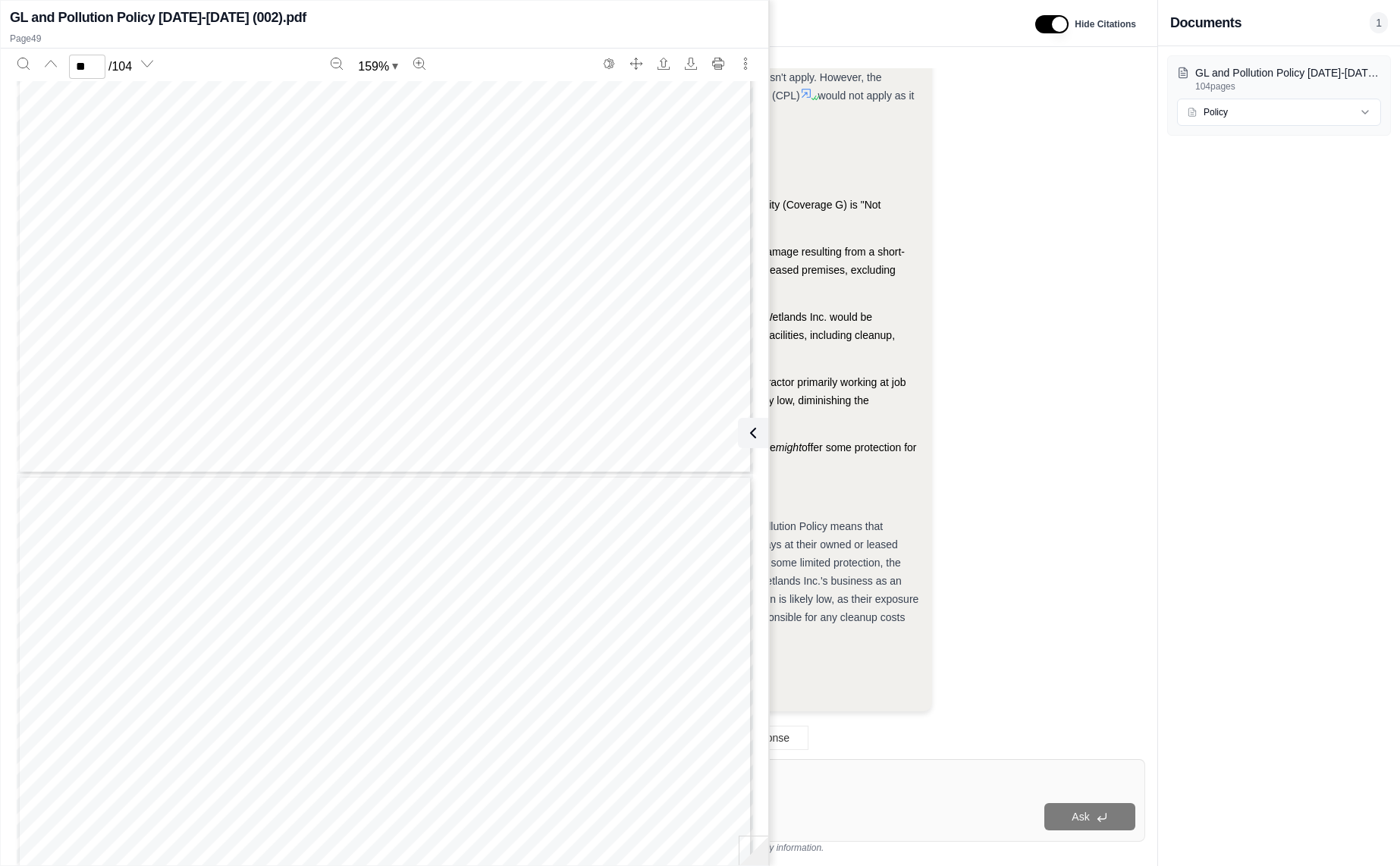
scroll to position [46284, 0]
click at [753, 434] on icon at bounding box center [750, 433] width 18 height 18
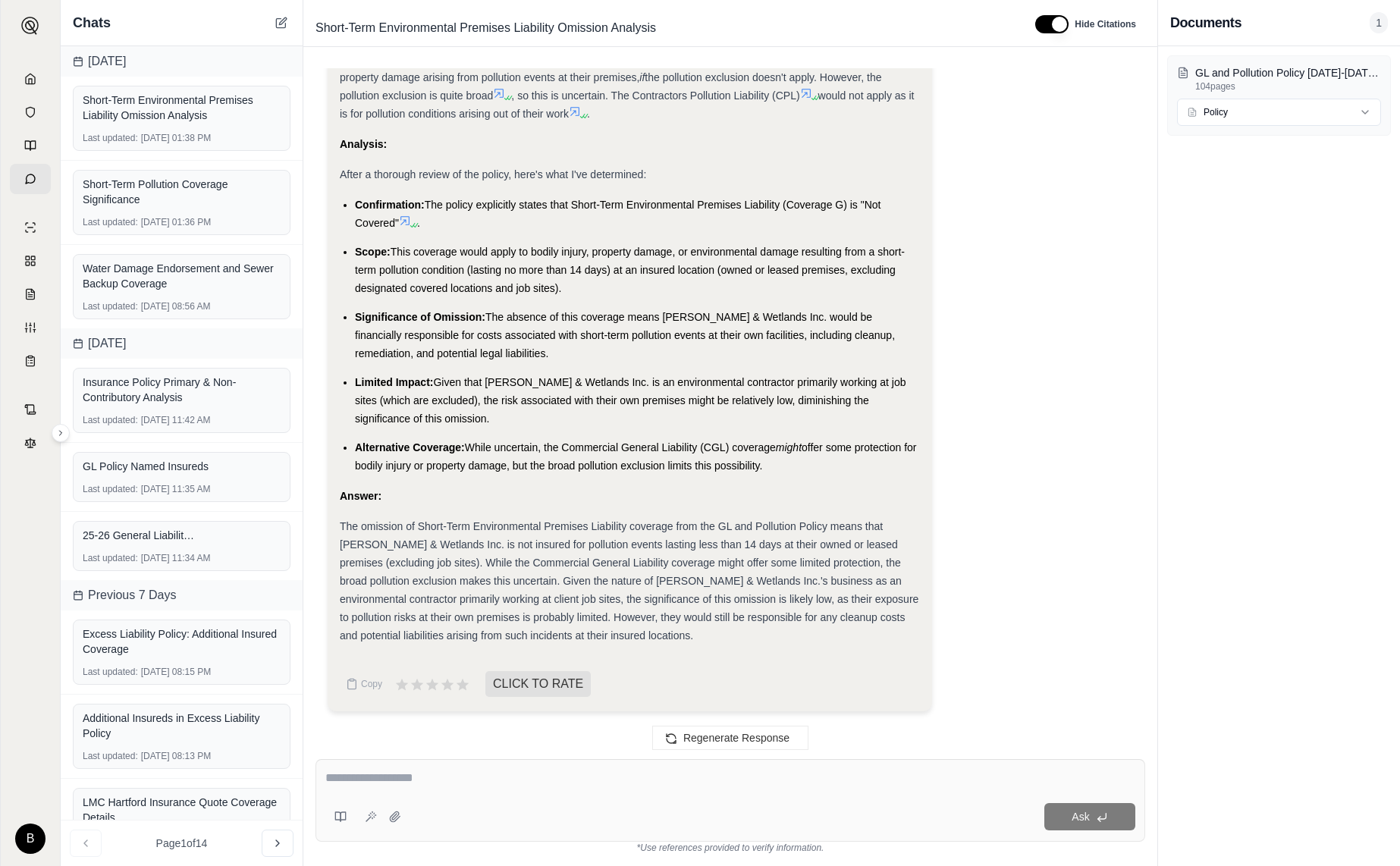
drag, startPoint x: 500, startPoint y: 777, endPoint x: 430, endPoint y: 763, distance: 71.4
click at [500, 776] on textarea at bounding box center [730, 777] width 810 height 18
type textarea "**********"
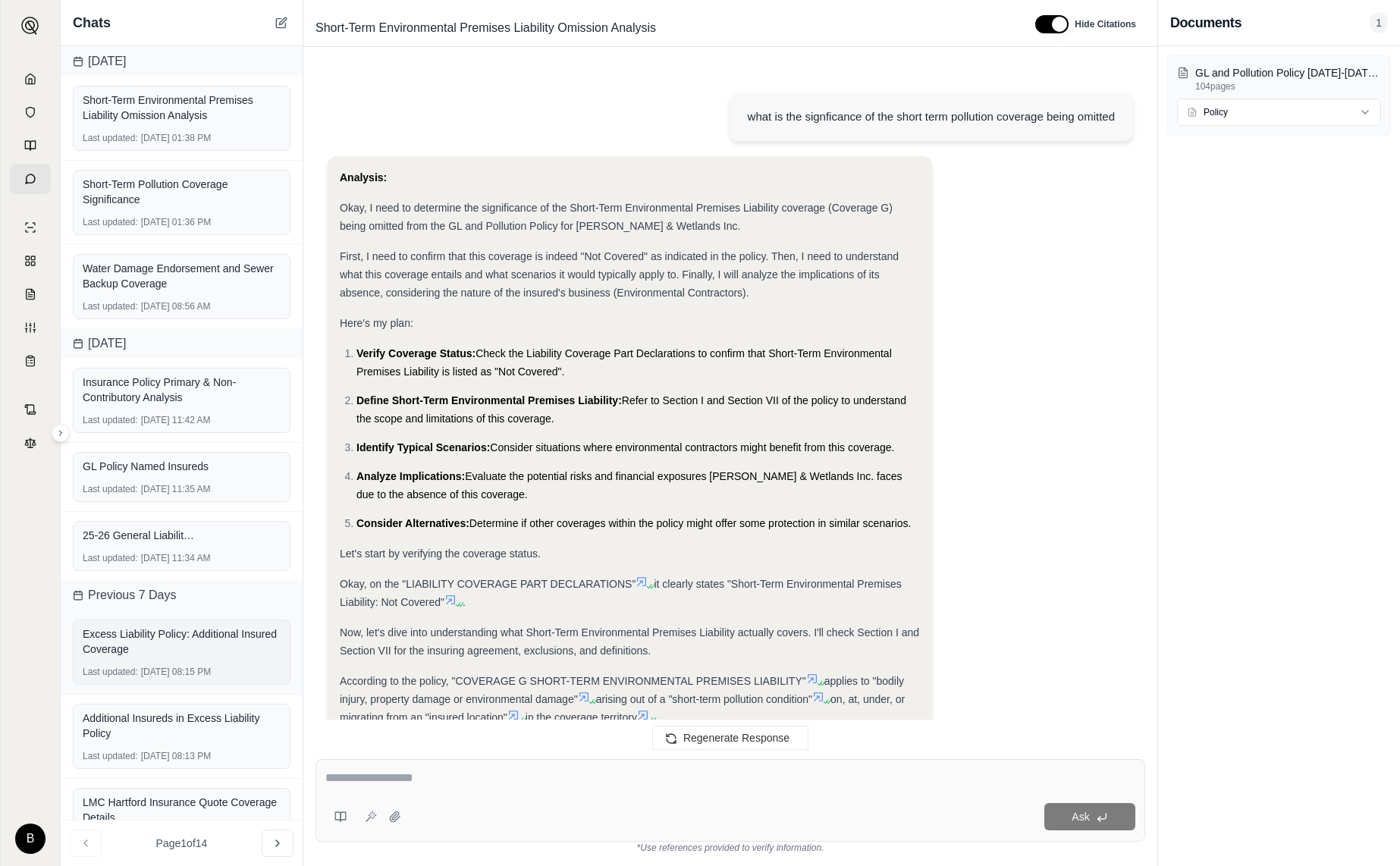
scroll to position [2483, 0]
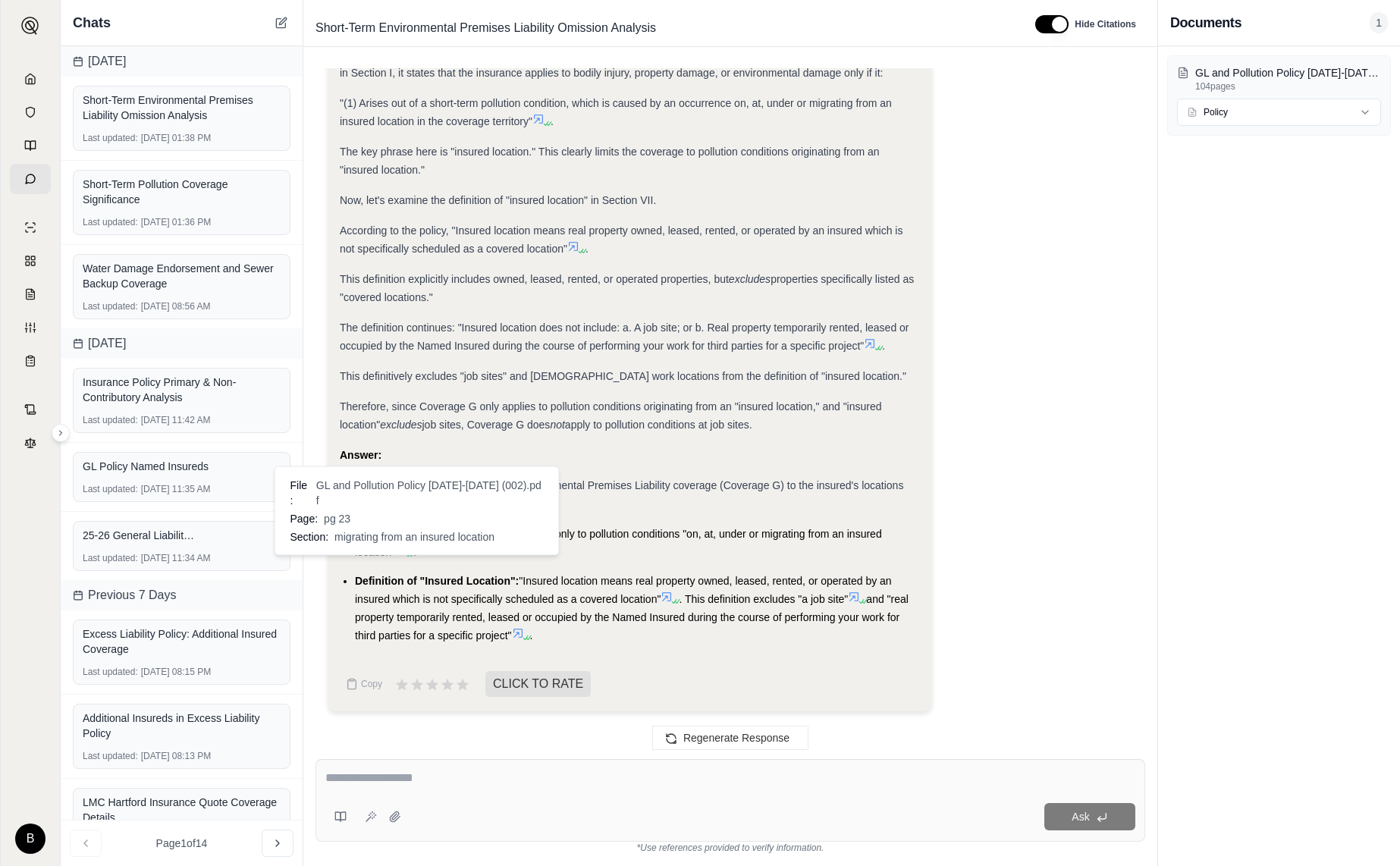
click at [402, 548] on icon at bounding box center [401, 550] width 13 height 13
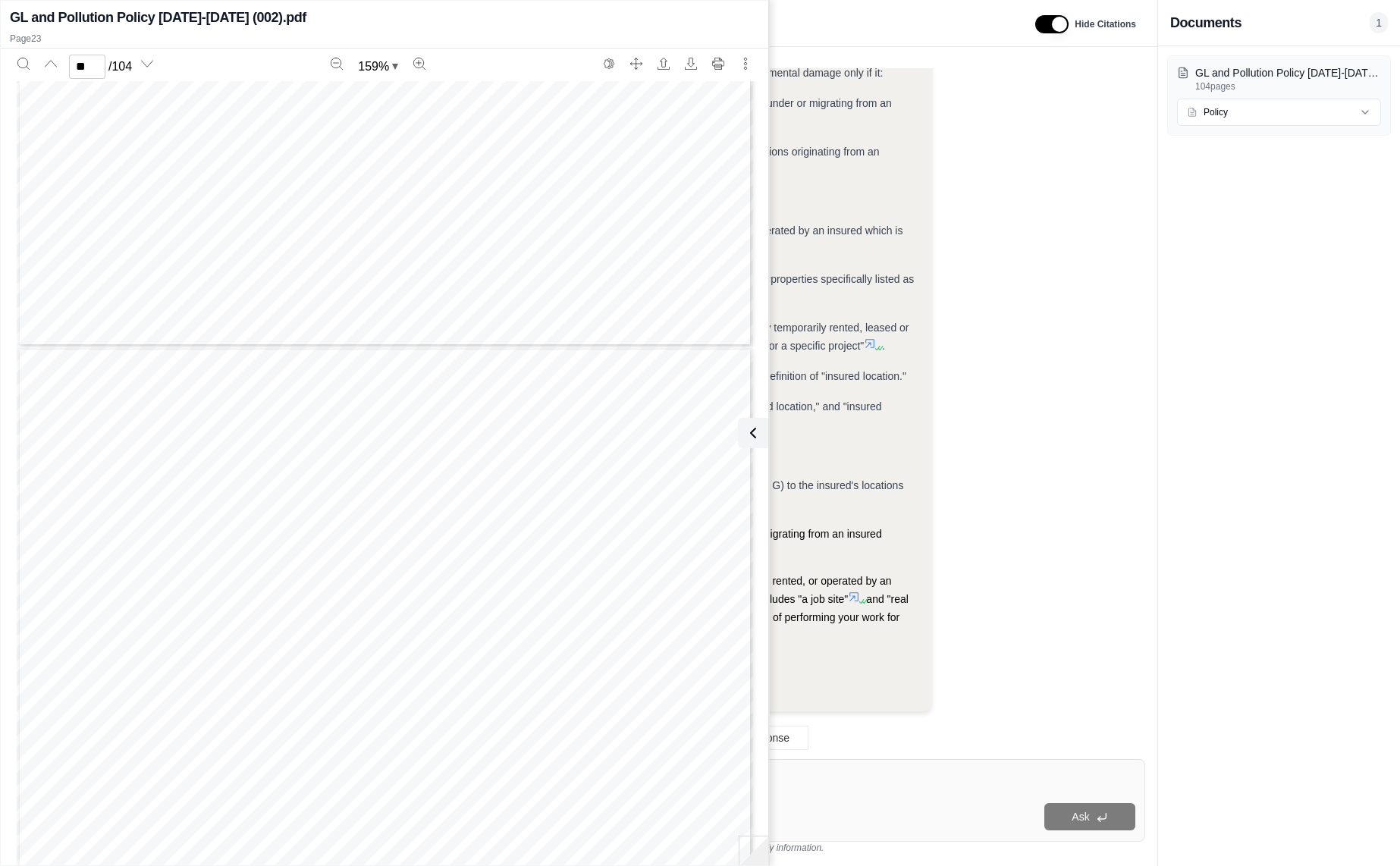
scroll to position [19553, 0]
type input "**"
click at [756, 432] on icon at bounding box center [750, 433] width 18 height 18
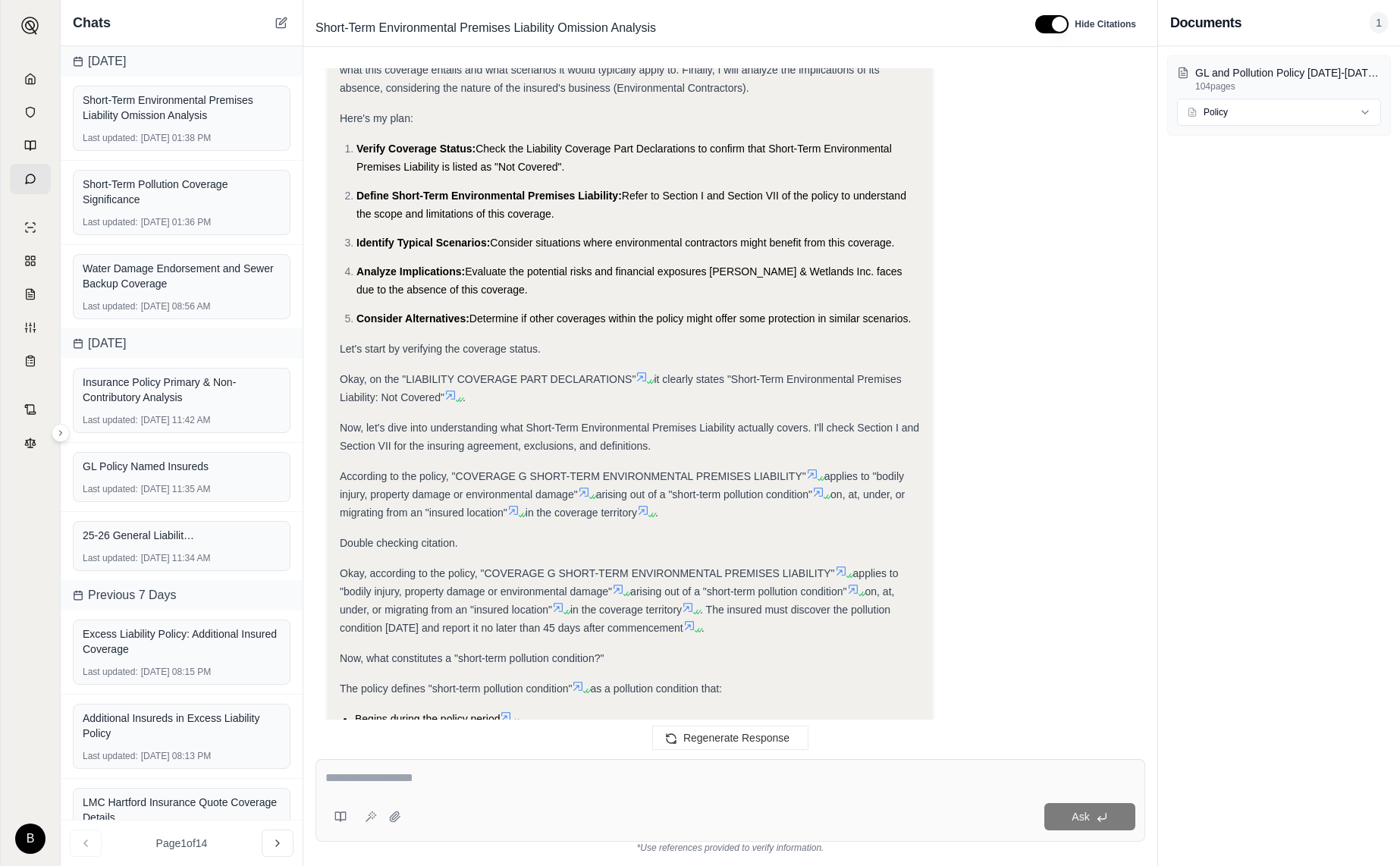
scroll to position [0, 0]
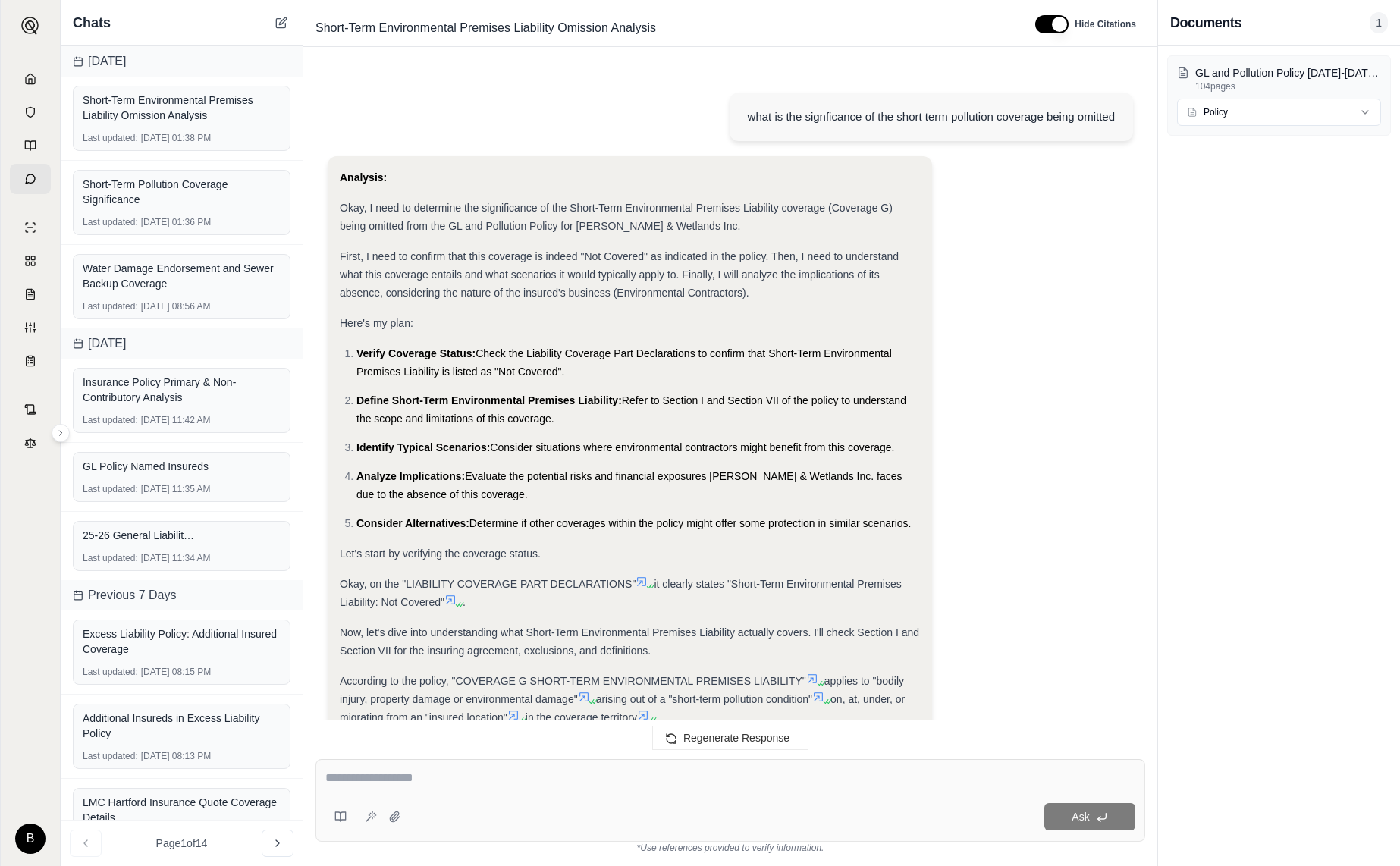
click at [590, 779] on textarea at bounding box center [730, 777] width 810 height 18
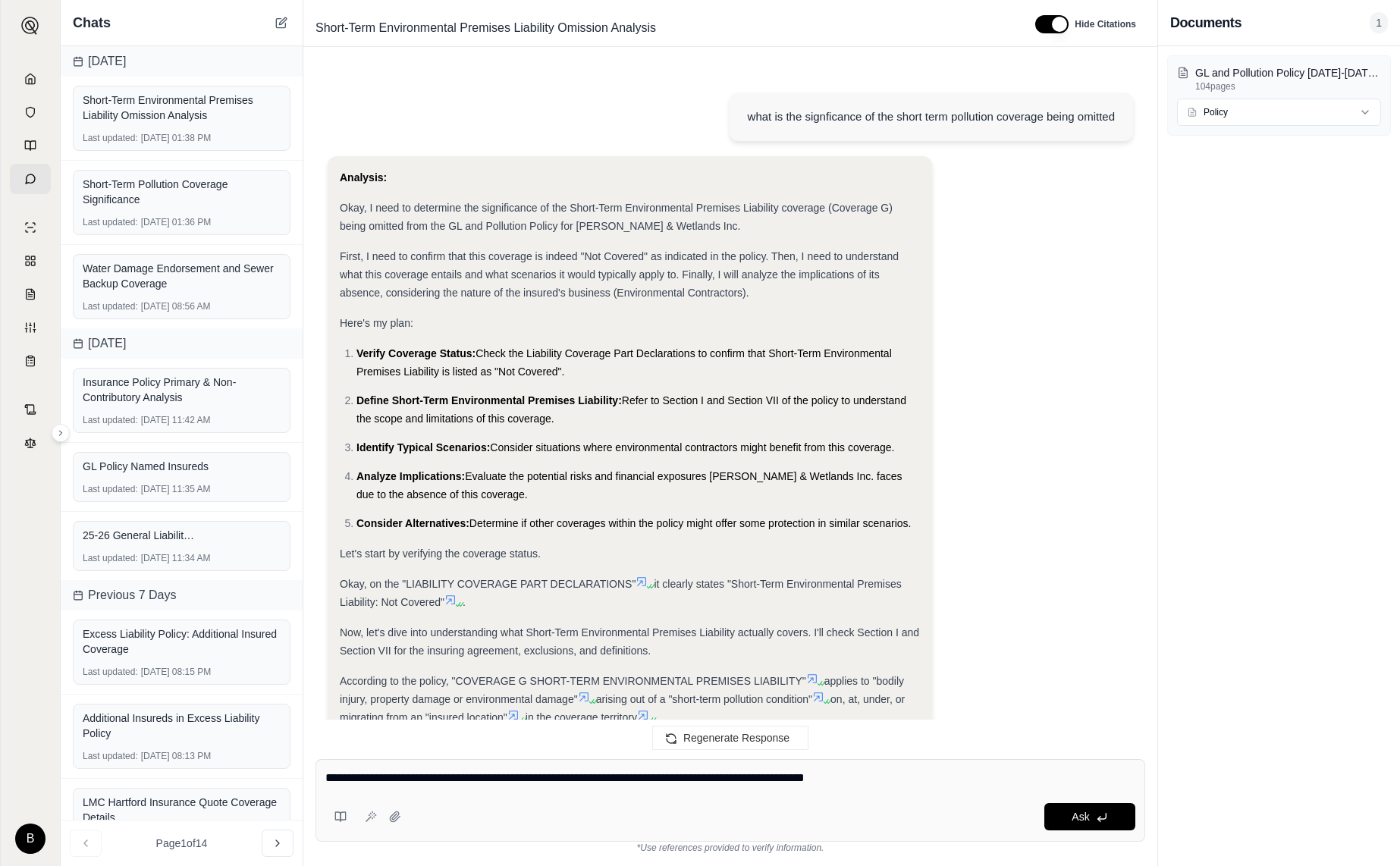
type textarea "**********"
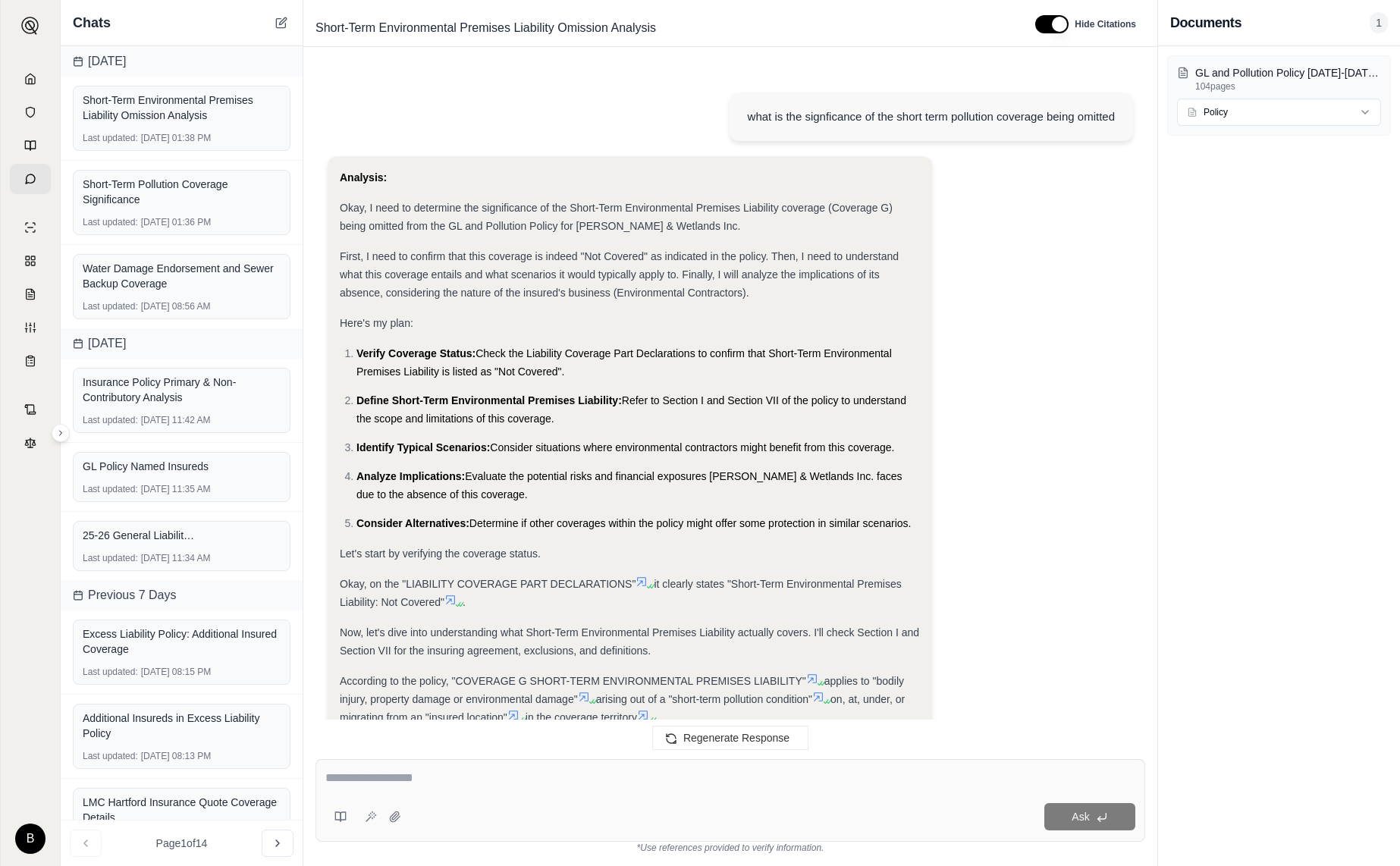
scroll to position [3409, 0]
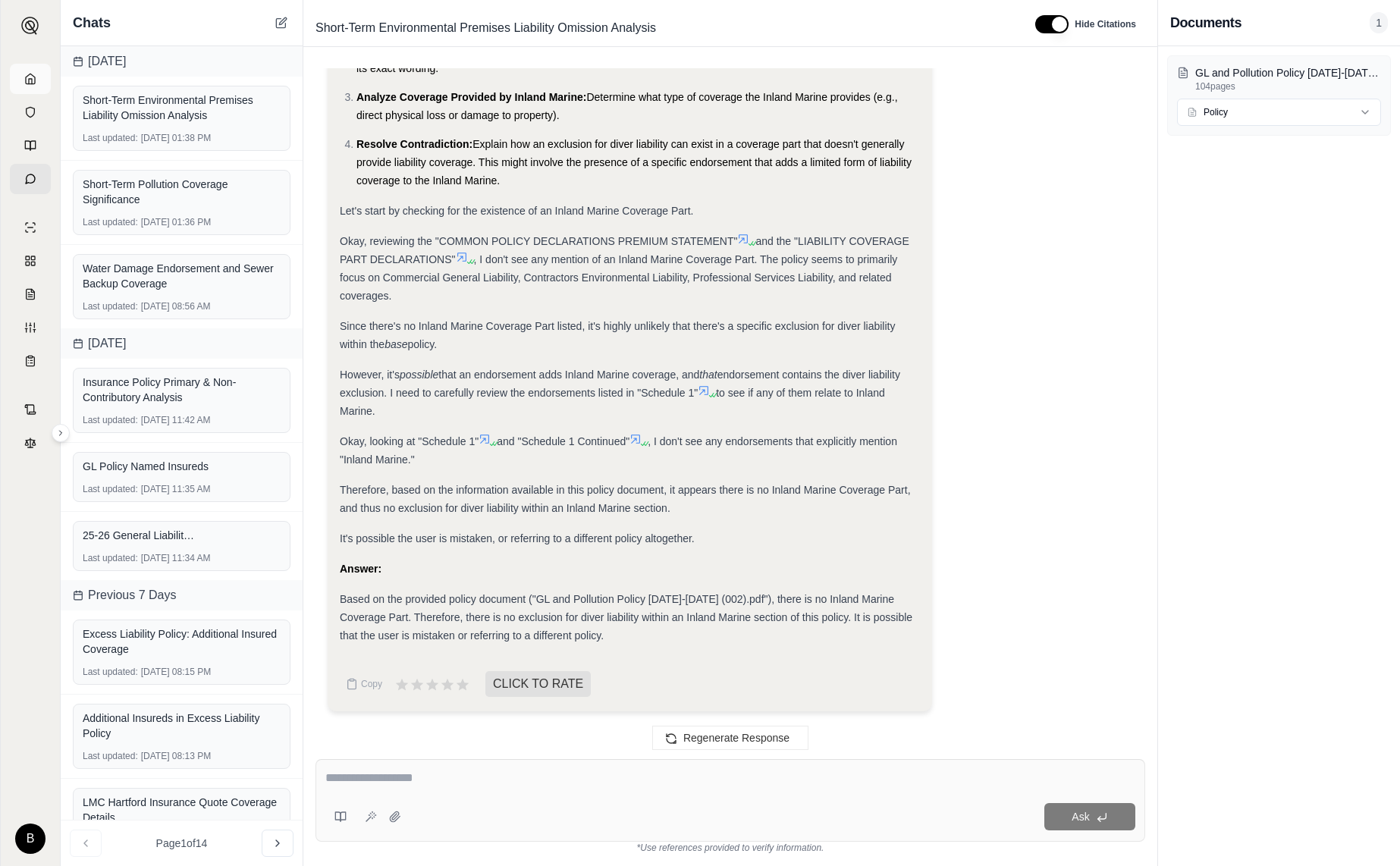
click at [31, 79] on polyline at bounding box center [30, 81] width 3 height 5
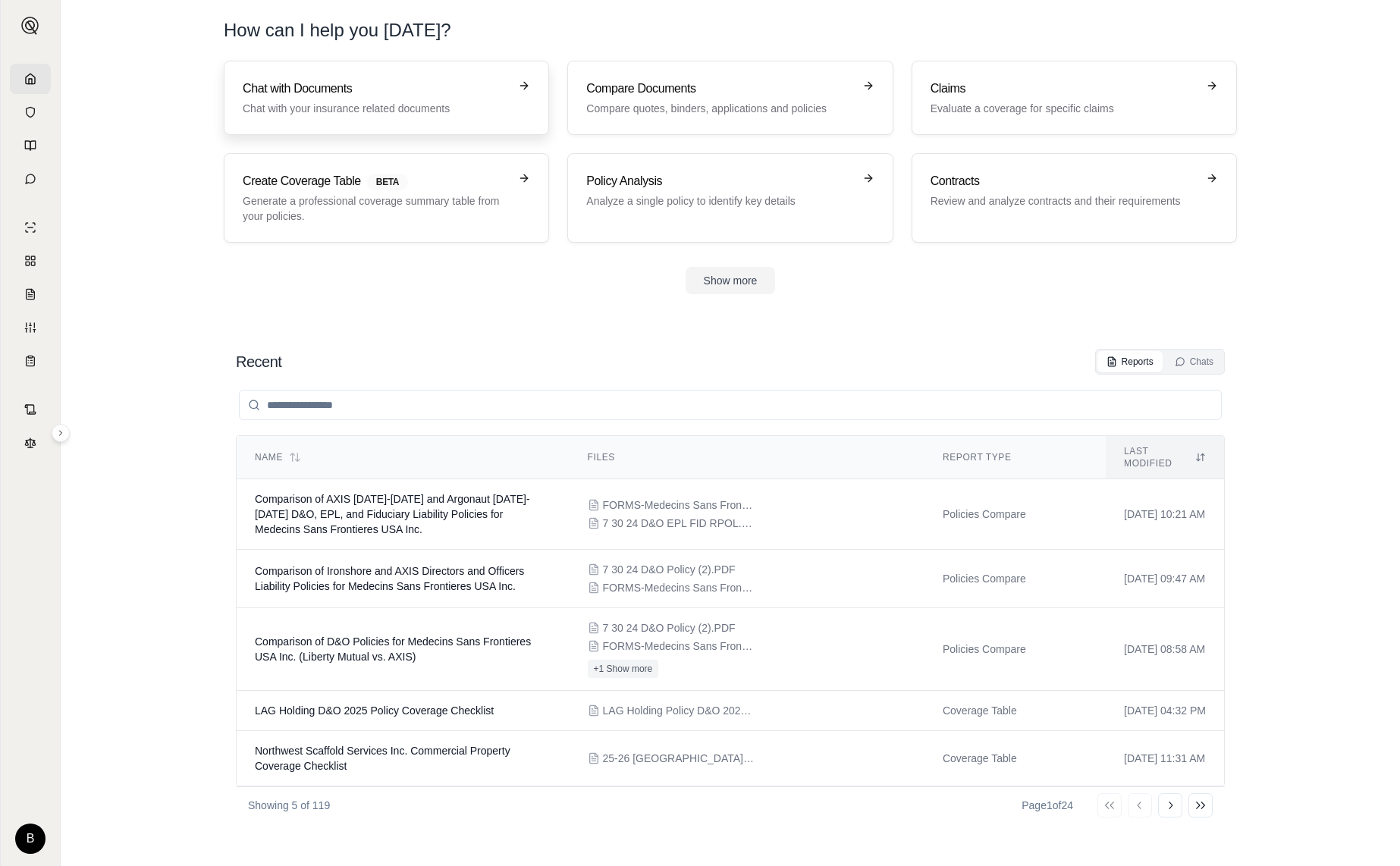
click at [281, 108] on p "Chat with your insurance related documents" at bounding box center [375, 108] width 266 height 15
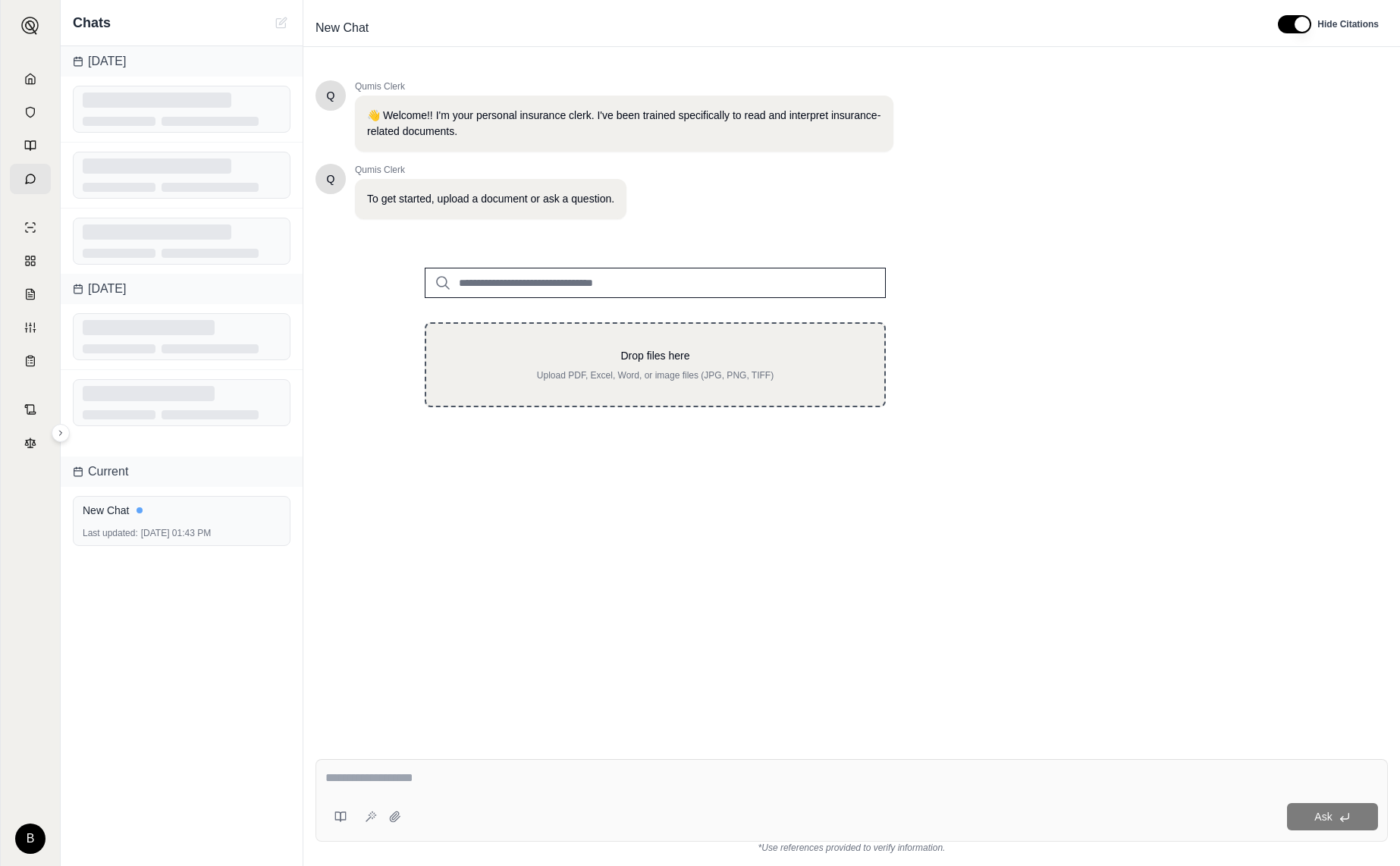
click at [609, 345] on div "Drop files here Upload PDF, Excel, Word, or image files (JPG, PNG, TIFF)" at bounding box center [655, 364] width 461 height 85
type input "**********"
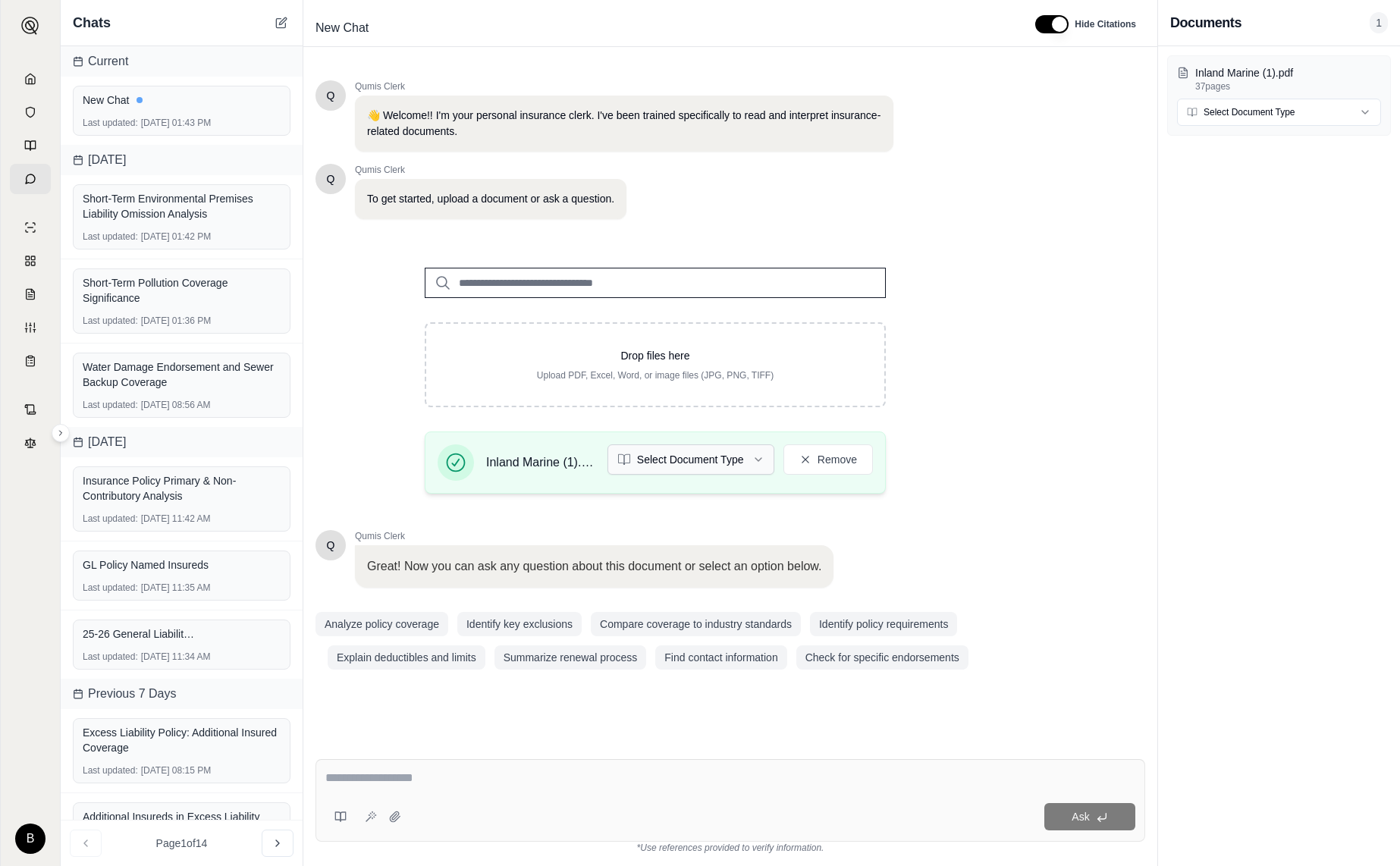
click at [749, 456] on html "B Chats Current New Chat Last updated: [DATE] 01:43 PM [DATE] Short-Term Enviro…" at bounding box center [700, 433] width 1400 height 866
click at [513, 777] on textarea at bounding box center [730, 777] width 810 height 18
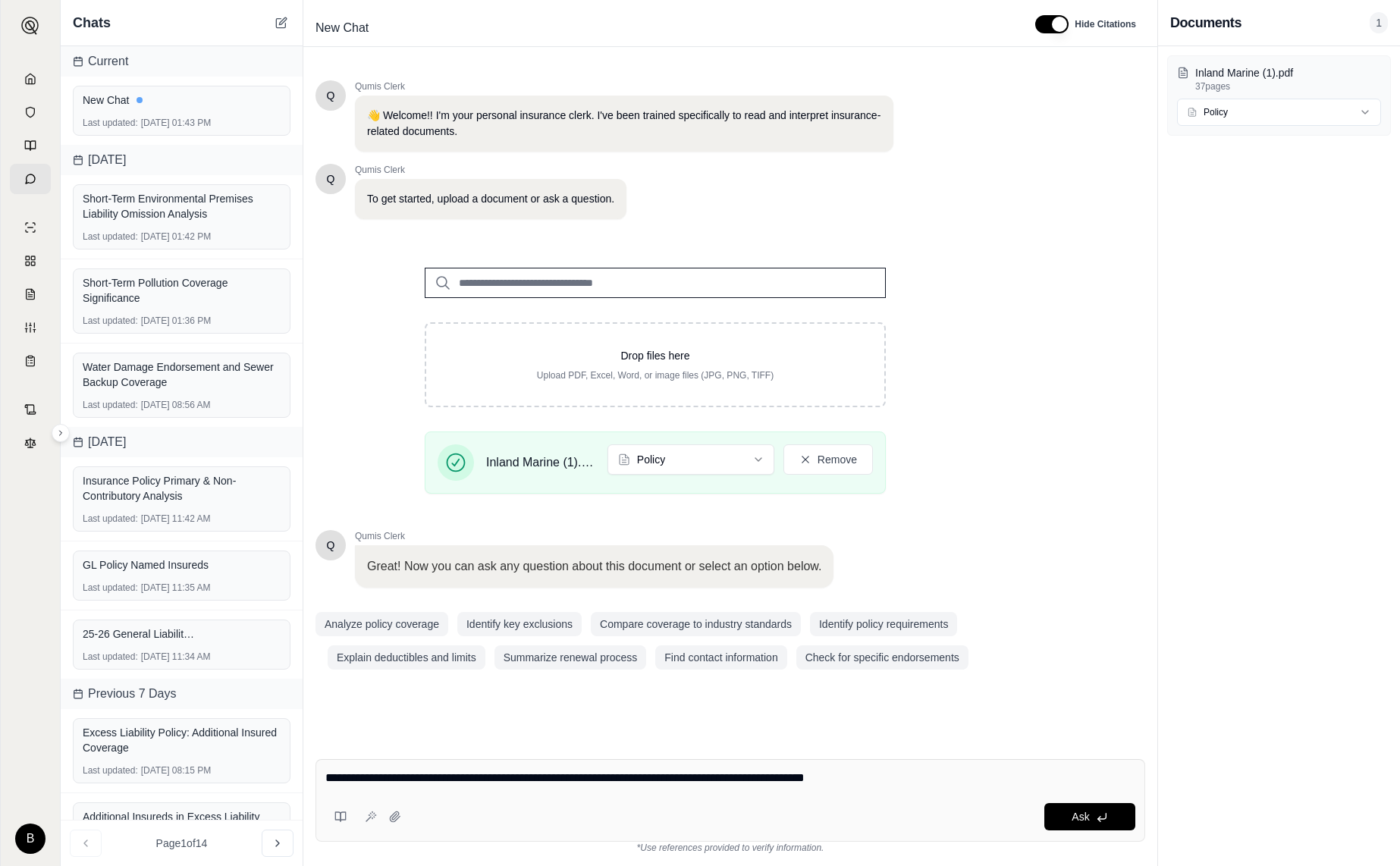
type textarea "**********"
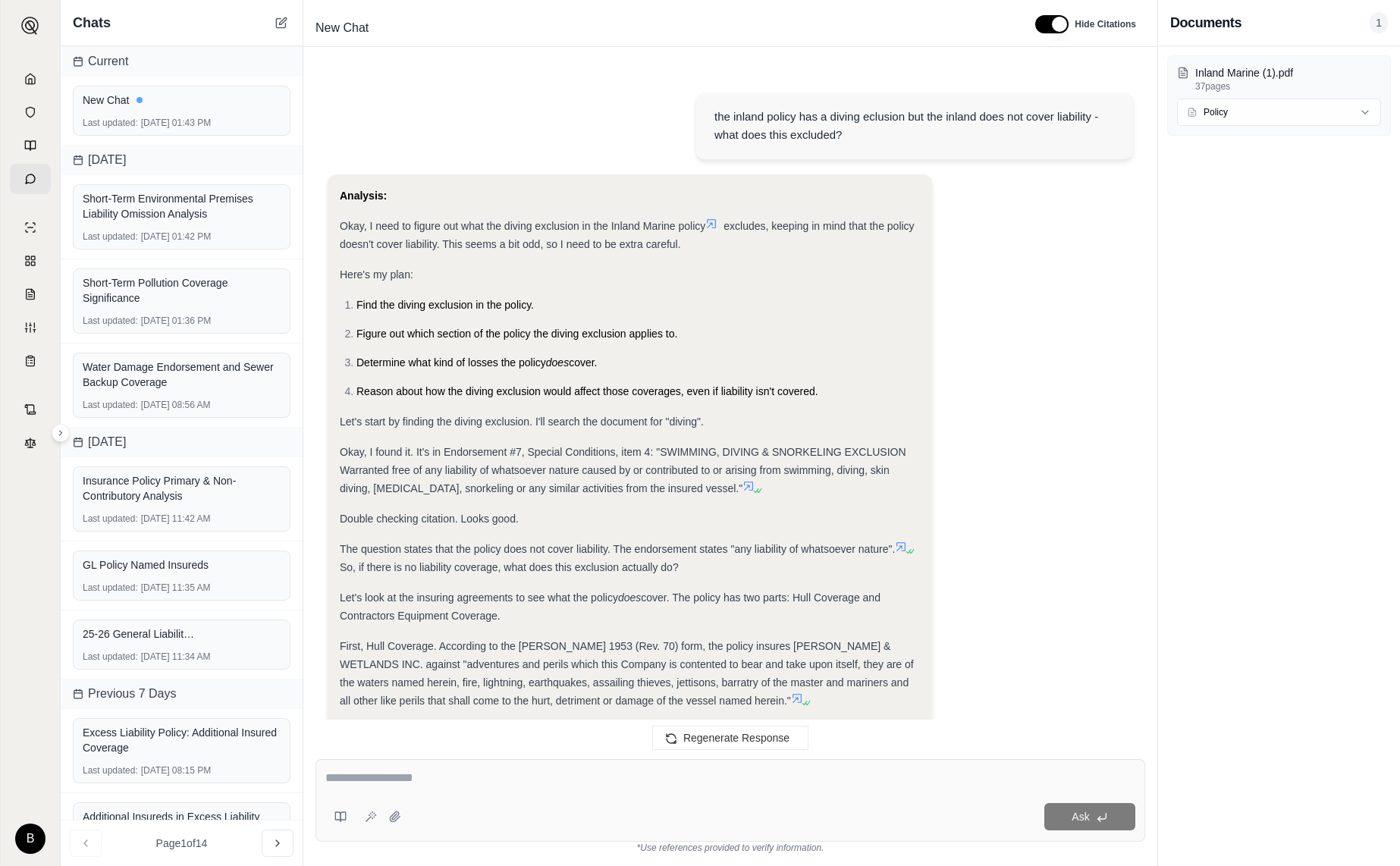
scroll to position [587, 0]
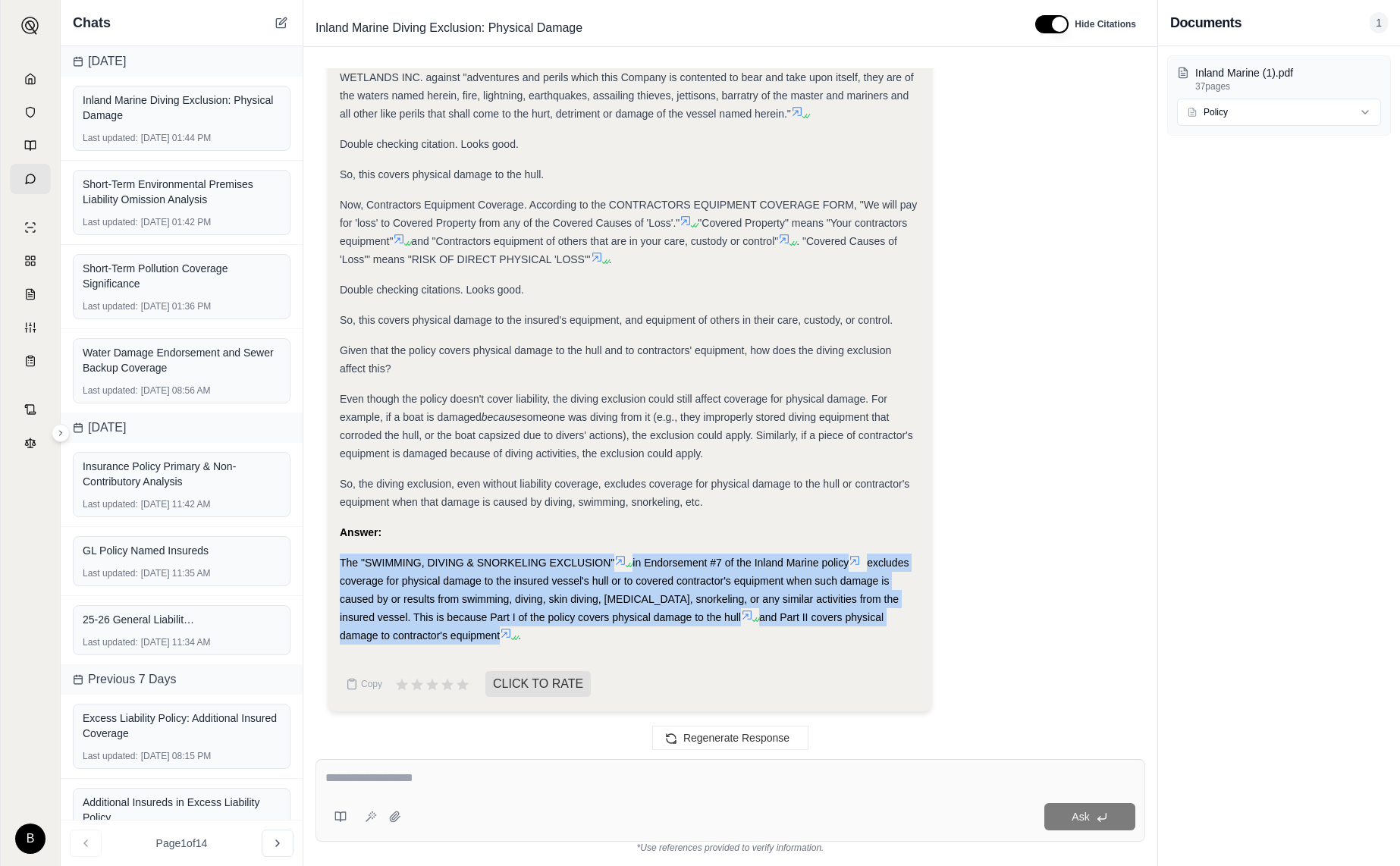
drag, startPoint x: 341, startPoint y: 563, endPoint x: 509, endPoint y: 638, distance: 184.0
click at [509, 638] on div "The "SWIMMING, DIVING & SNORKELING EXCLUSION" in Endorsement #7 of the Inland M…" at bounding box center [630, 599] width 580 height 91
click at [354, 679] on rect at bounding box center [352, 679] width 4 height 3
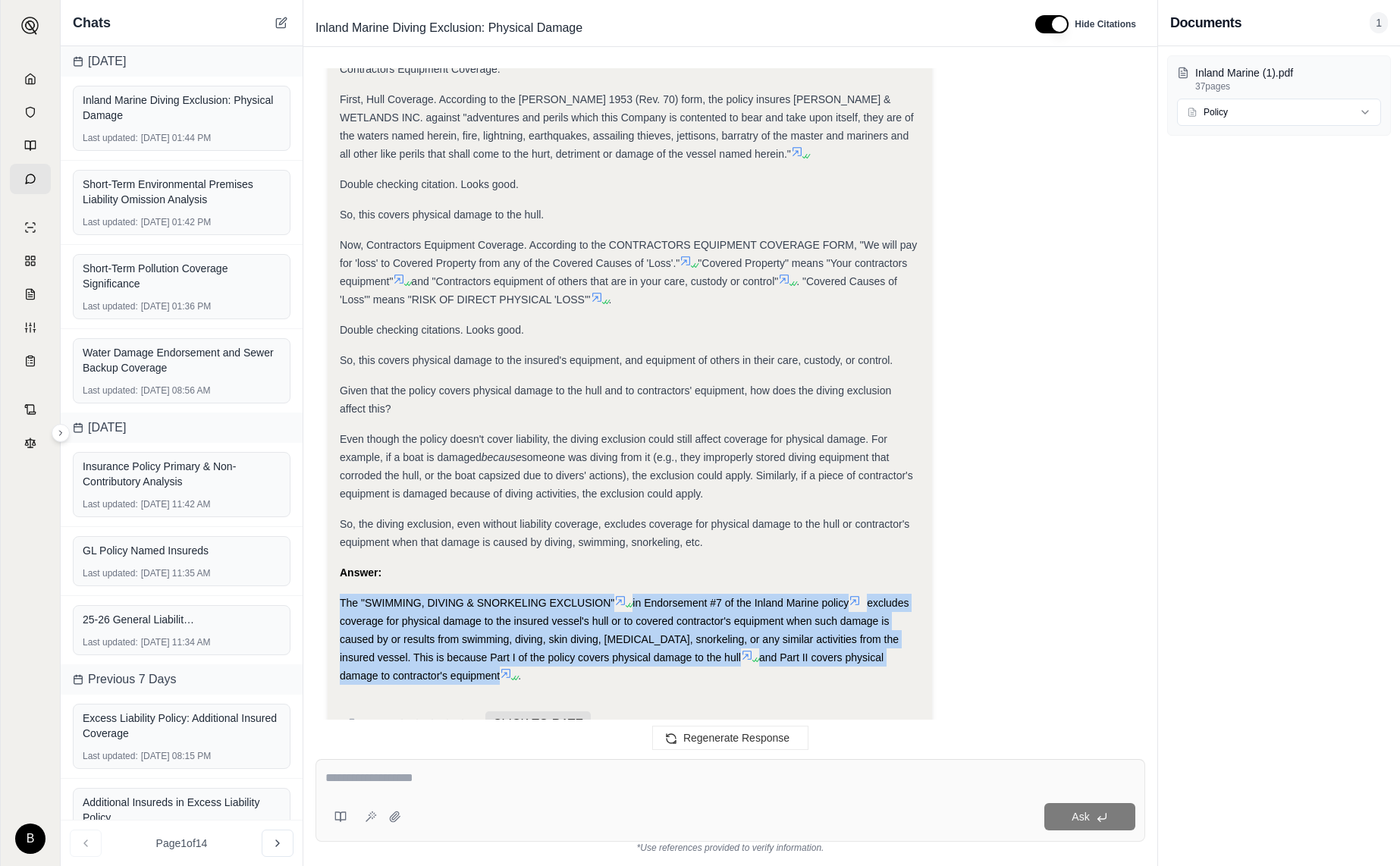
scroll to position [564, 0]
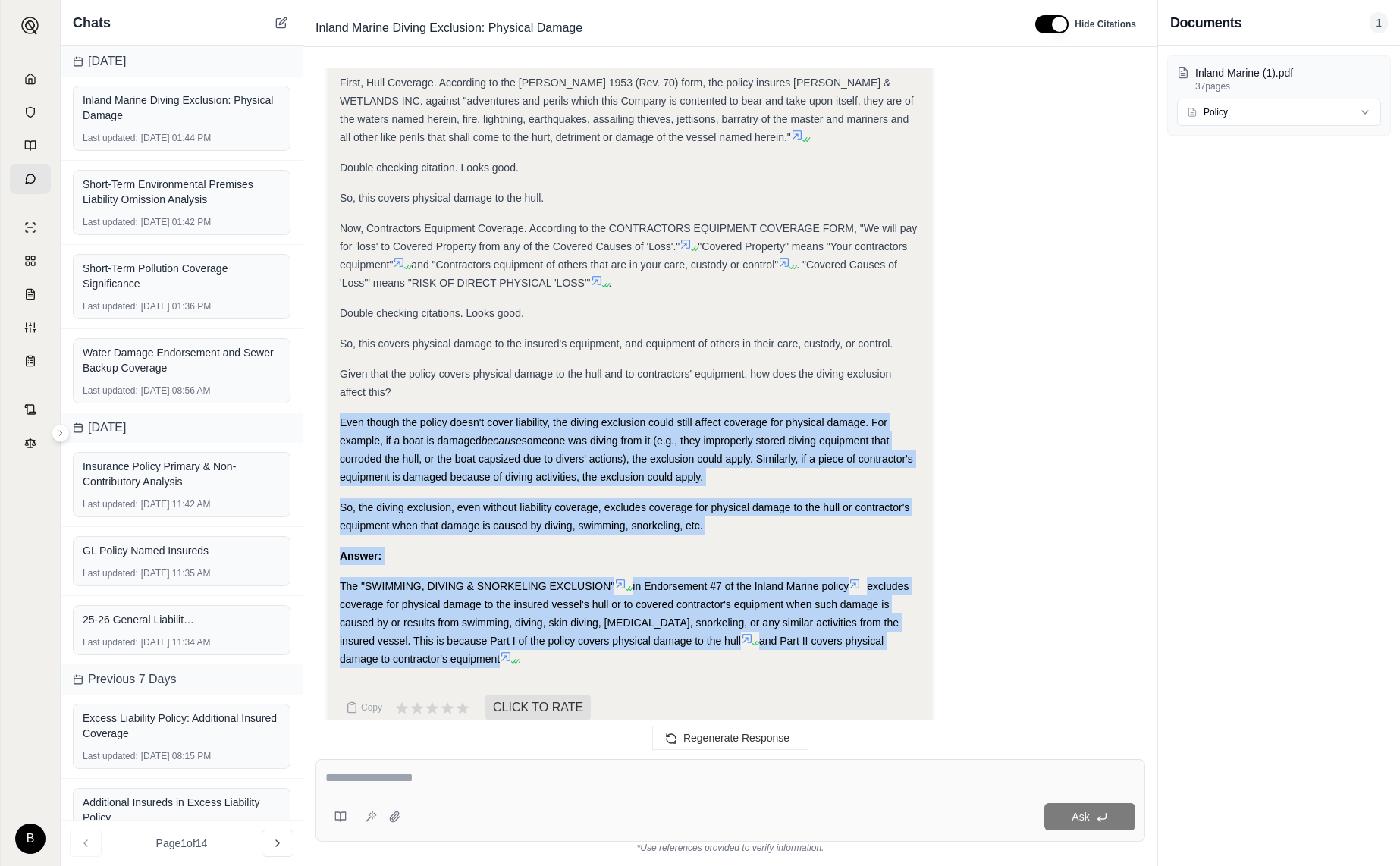
drag, startPoint x: 342, startPoint y: 420, endPoint x: 499, endPoint y: 660, distance: 286.8
click at [499, 660] on div "Analysis: Okay, I need to figure out what the diving exclusion in the Inland Ma…" at bounding box center [630, 146] width 580 height 1045
copy div "Even though the policy doesn't cover liability, the diving exclusion could stil…"
